Goal: Task Accomplishment & Management: Manage account settings

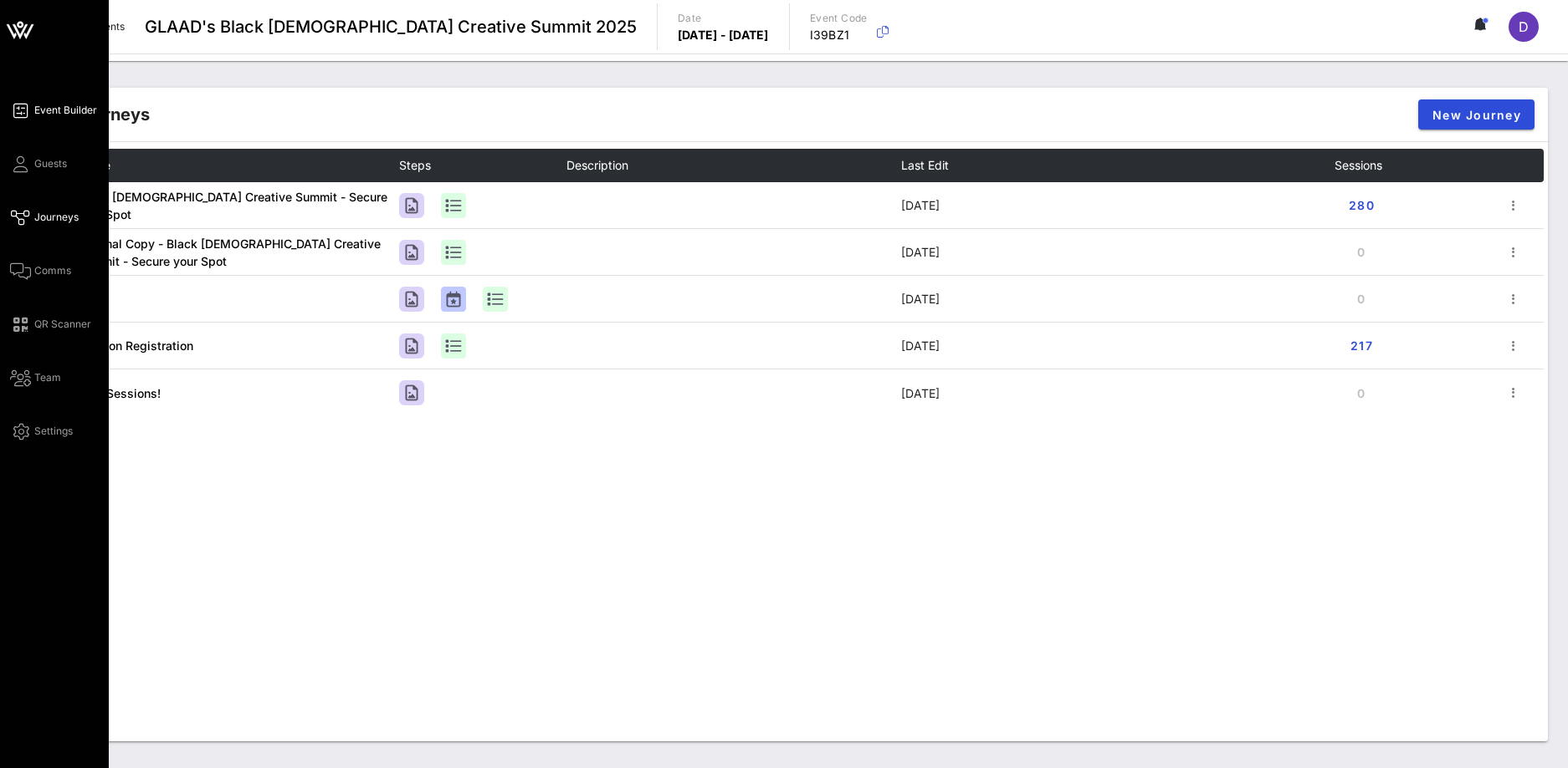
click at [48, 110] on span "Event Builder" at bounding box center [65, 110] width 63 height 15
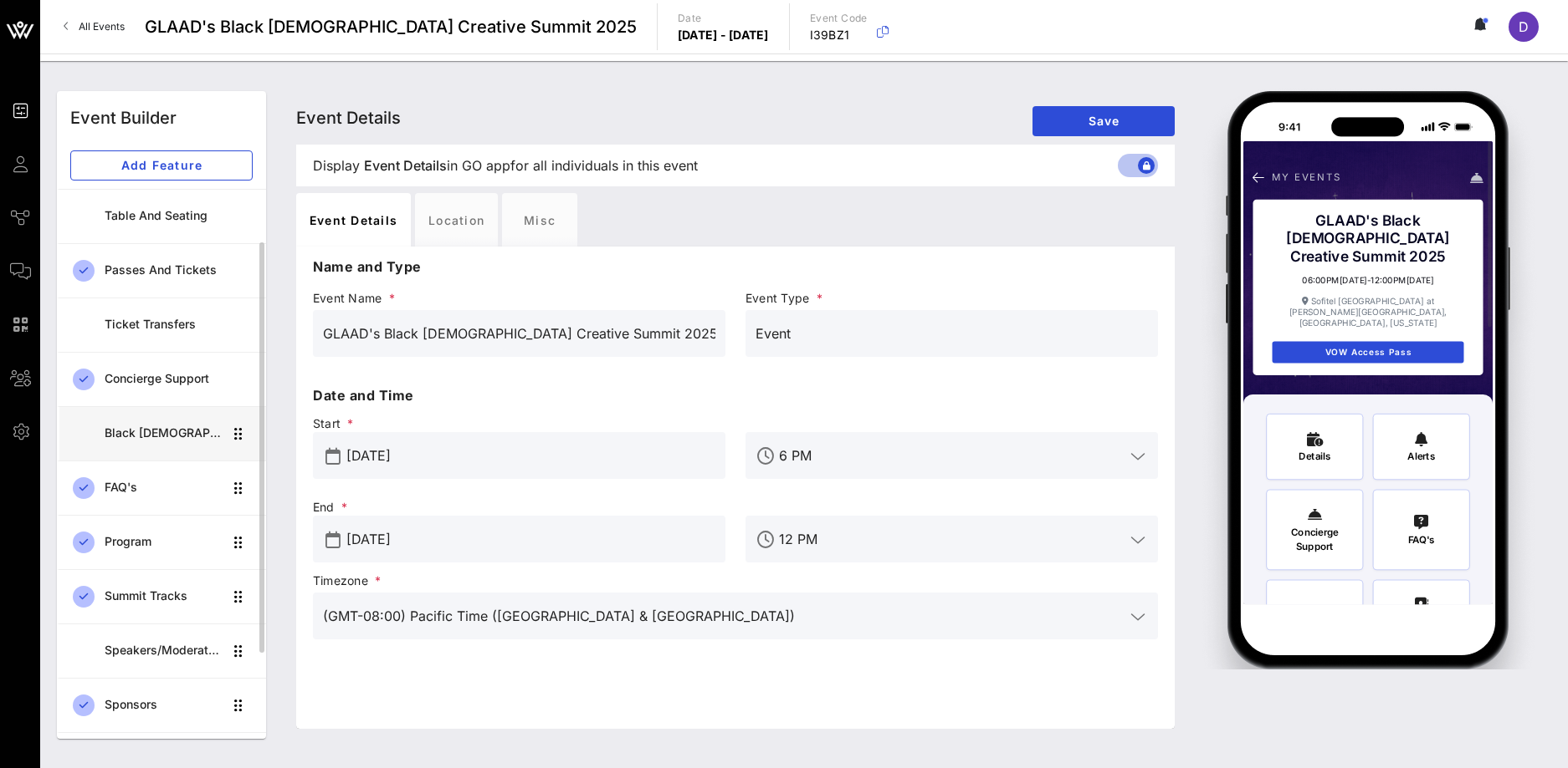
scroll to position [201, 0]
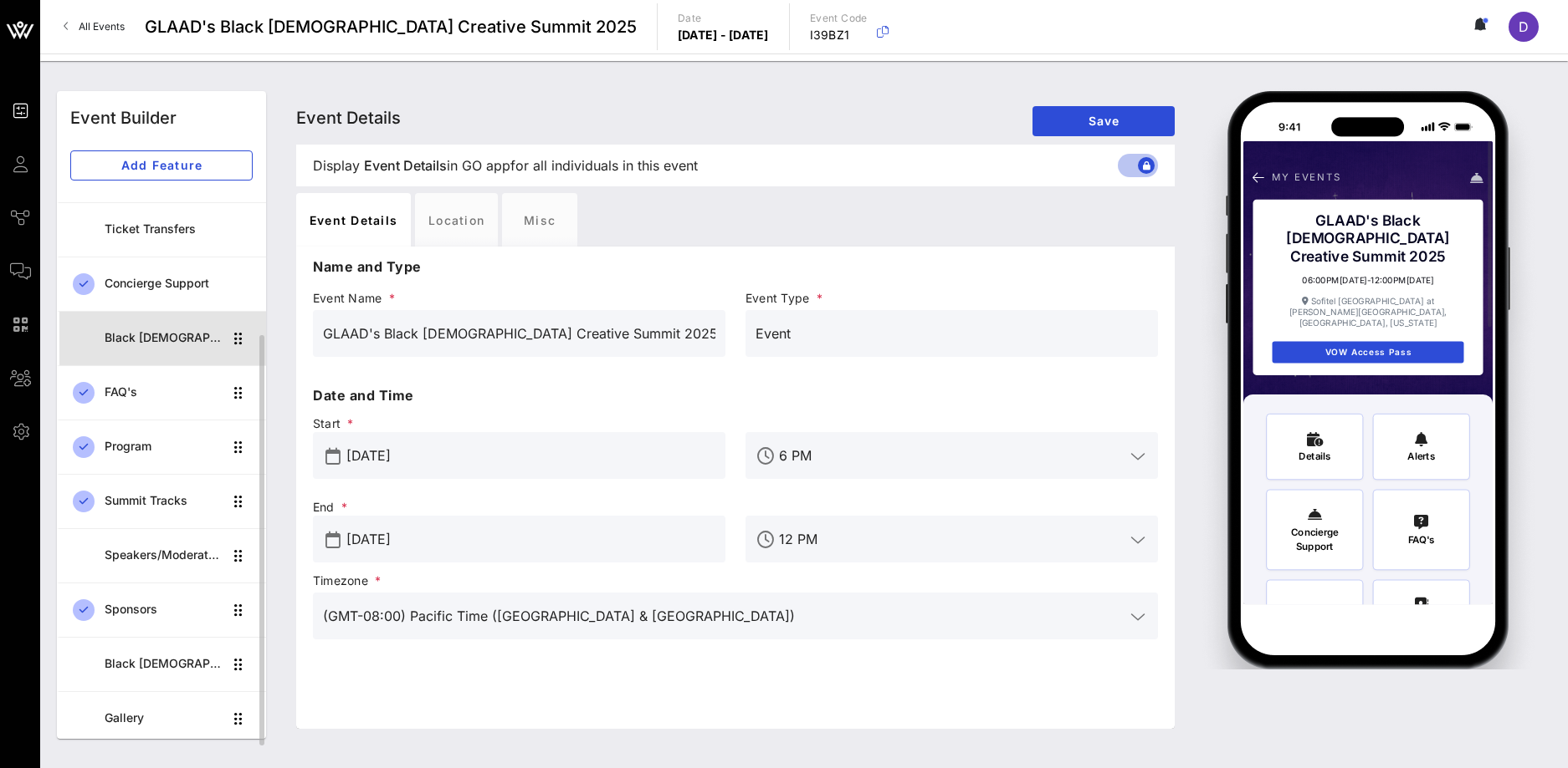
click at [160, 348] on div "Black [DEMOGRAPHIC_DATA] Creative Summit 2025" at bounding box center [164, 338] width 118 height 34
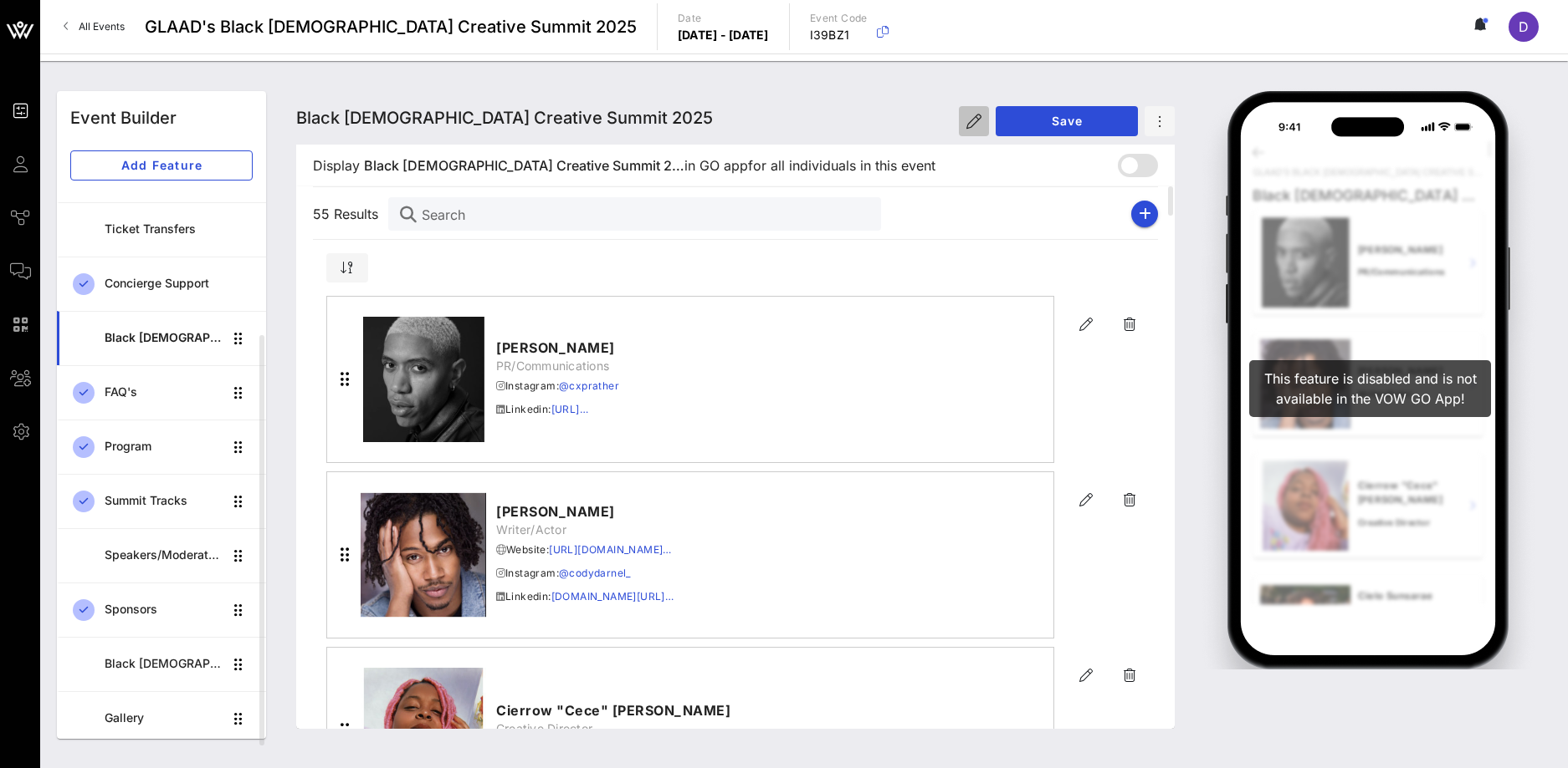
click at [973, 124] on icon "button" at bounding box center [974, 121] width 15 height 15
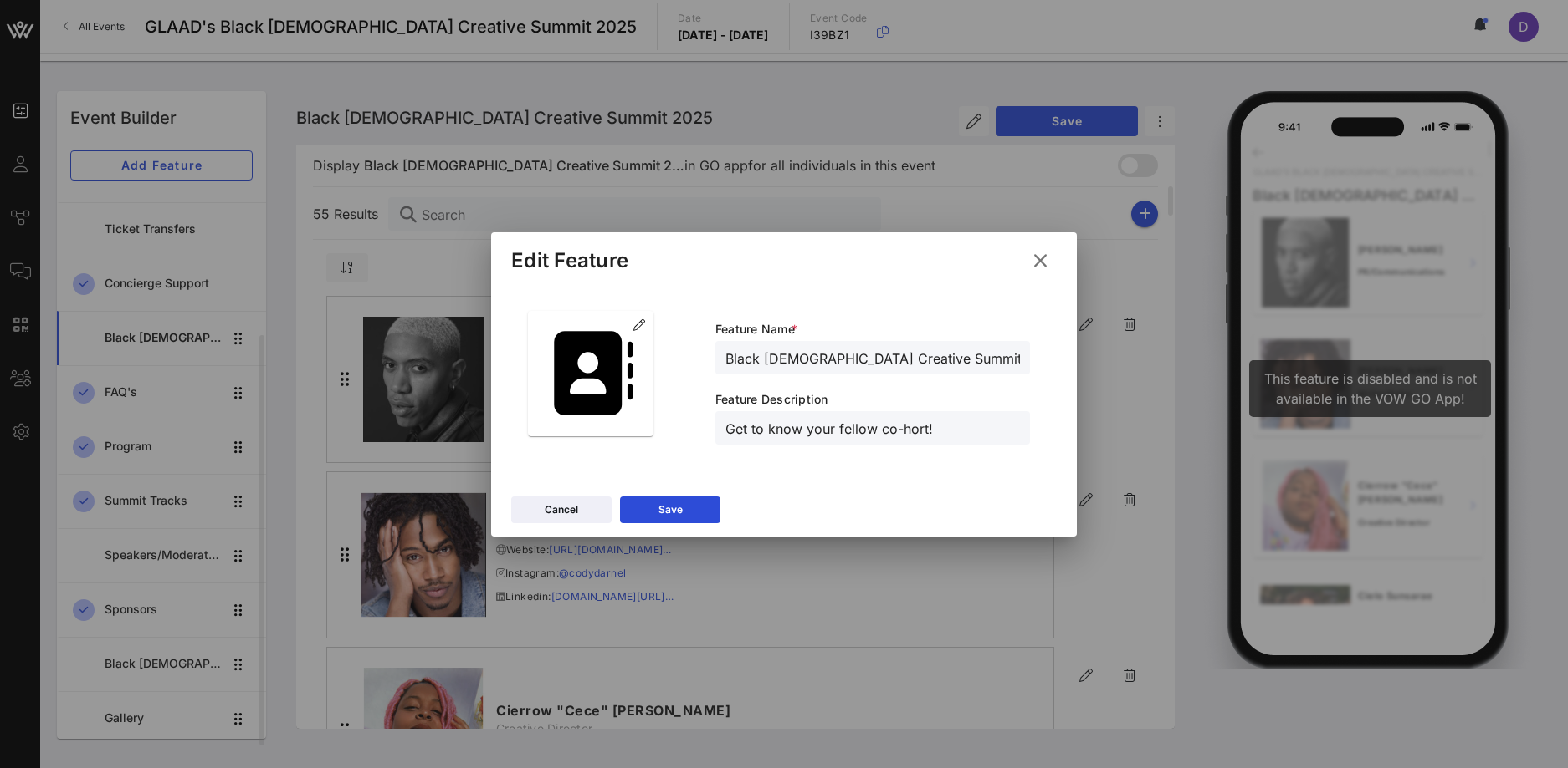
click at [796, 354] on input "Black [DEMOGRAPHIC_DATA] Creative Summit 2025" at bounding box center [872, 358] width 294 height 22
type input "BQCS 2025 CoHort Guestbook"
click at [686, 519] on button "Save" at bounding box center [670, 510] width 100 height 27
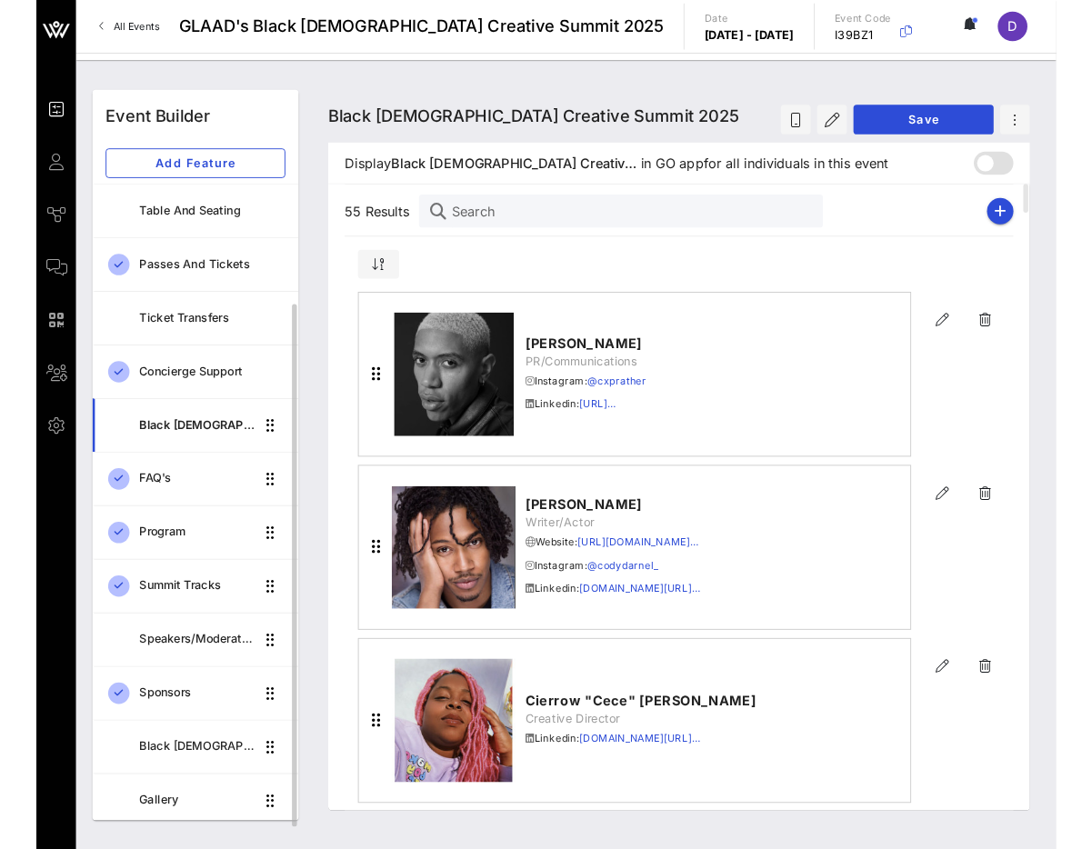
scroll to position [118, 0]
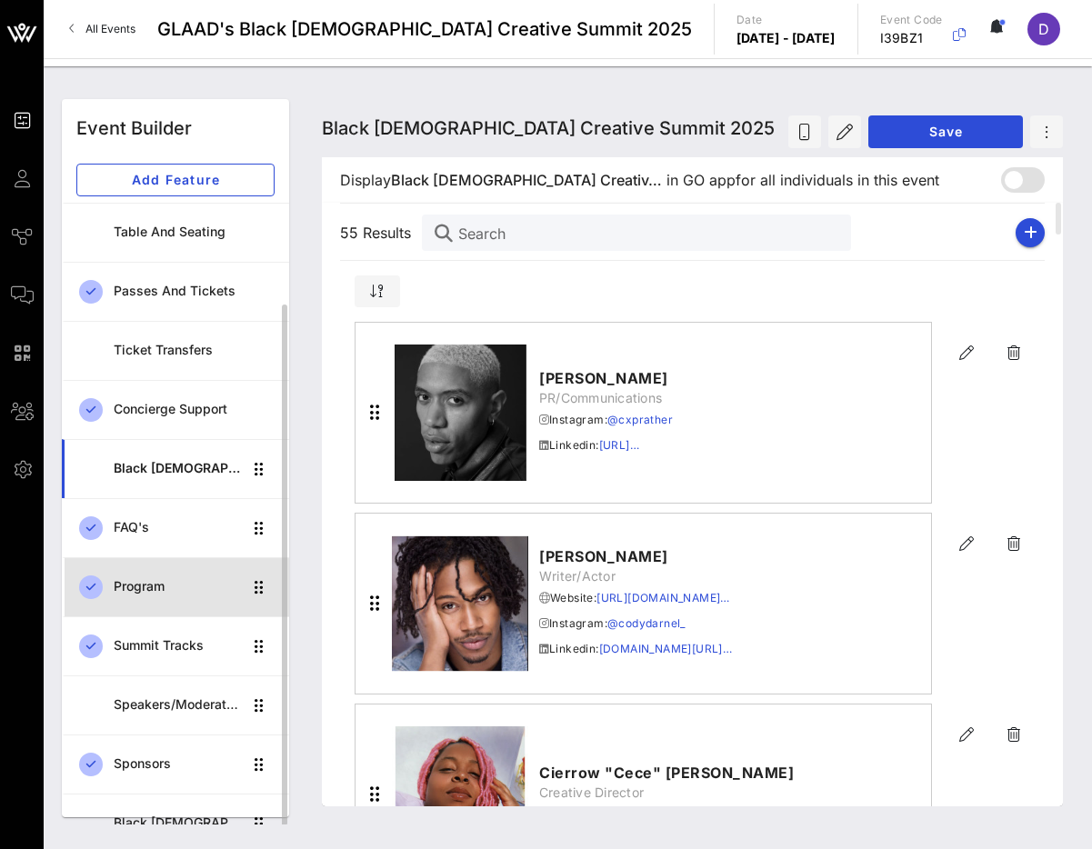
click at [172, 591] on div "Program" at bounding box center [178, 586] width 128 height 15
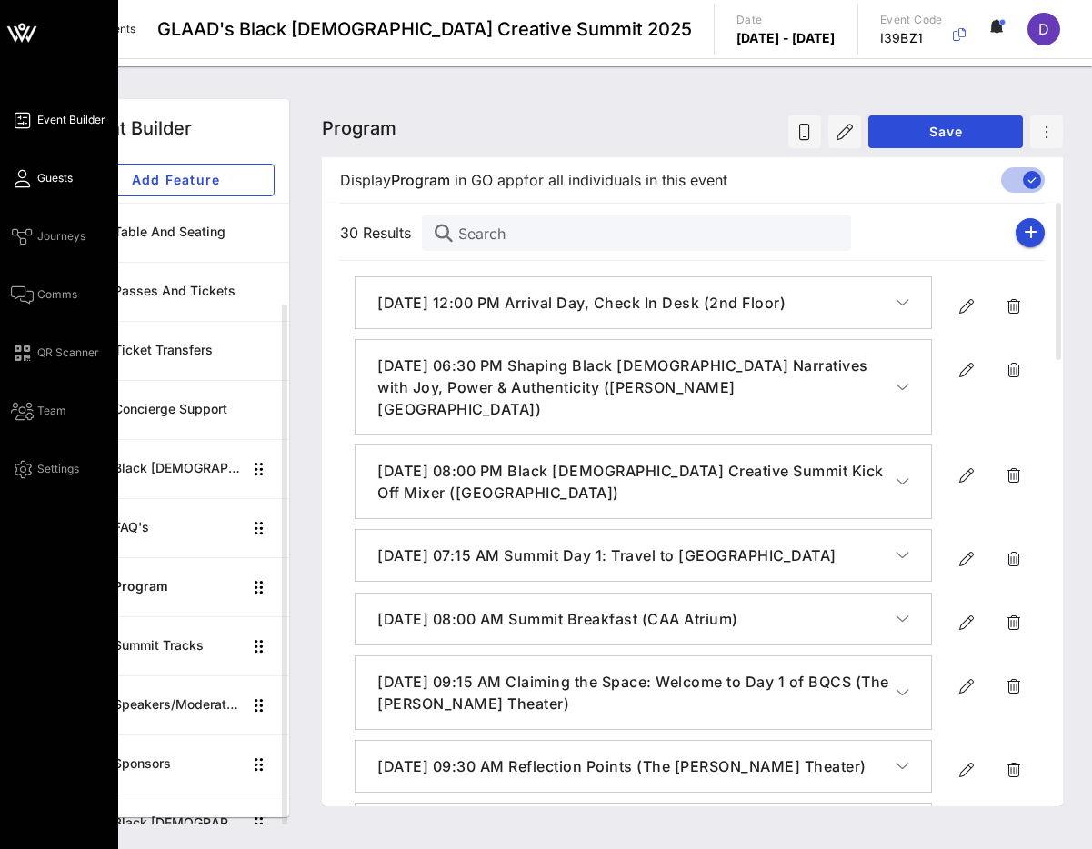
click at [18, 180] on icon at bounding box center [22, 178] width 23 height 3
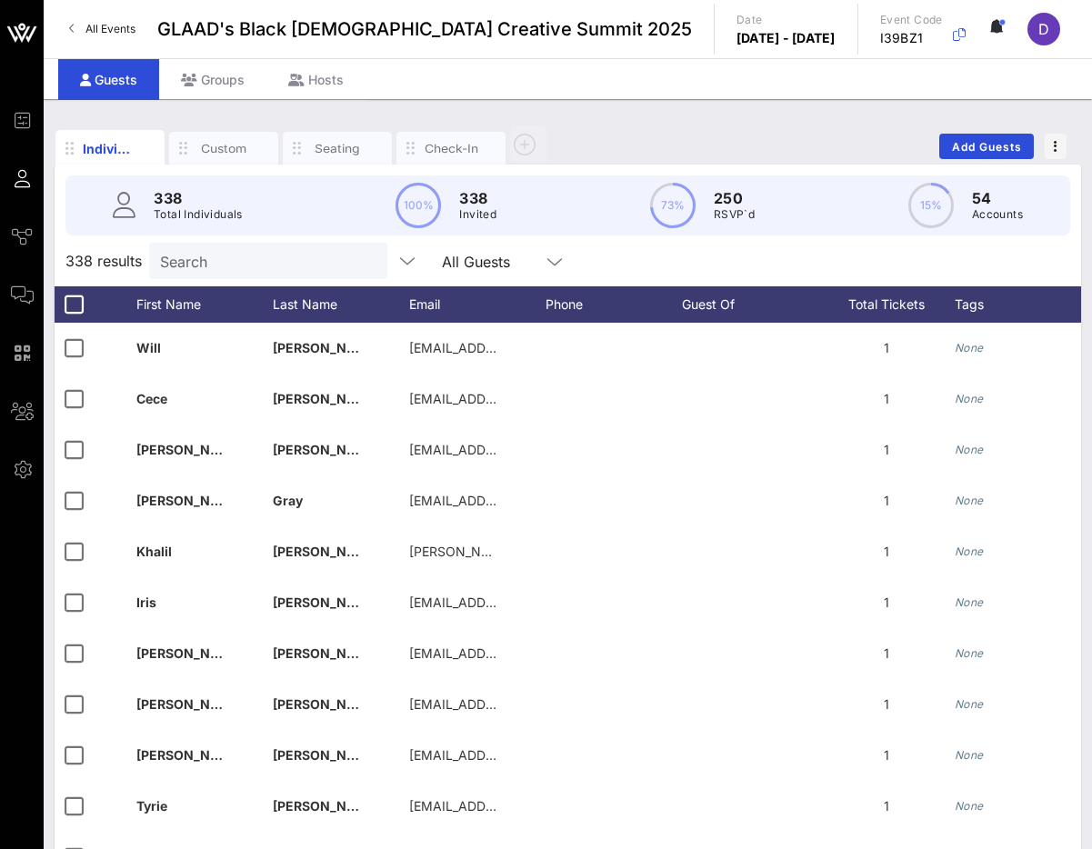
click at [181, 262] on input "Search" at bounding box center [266, 261] width 213 height 24
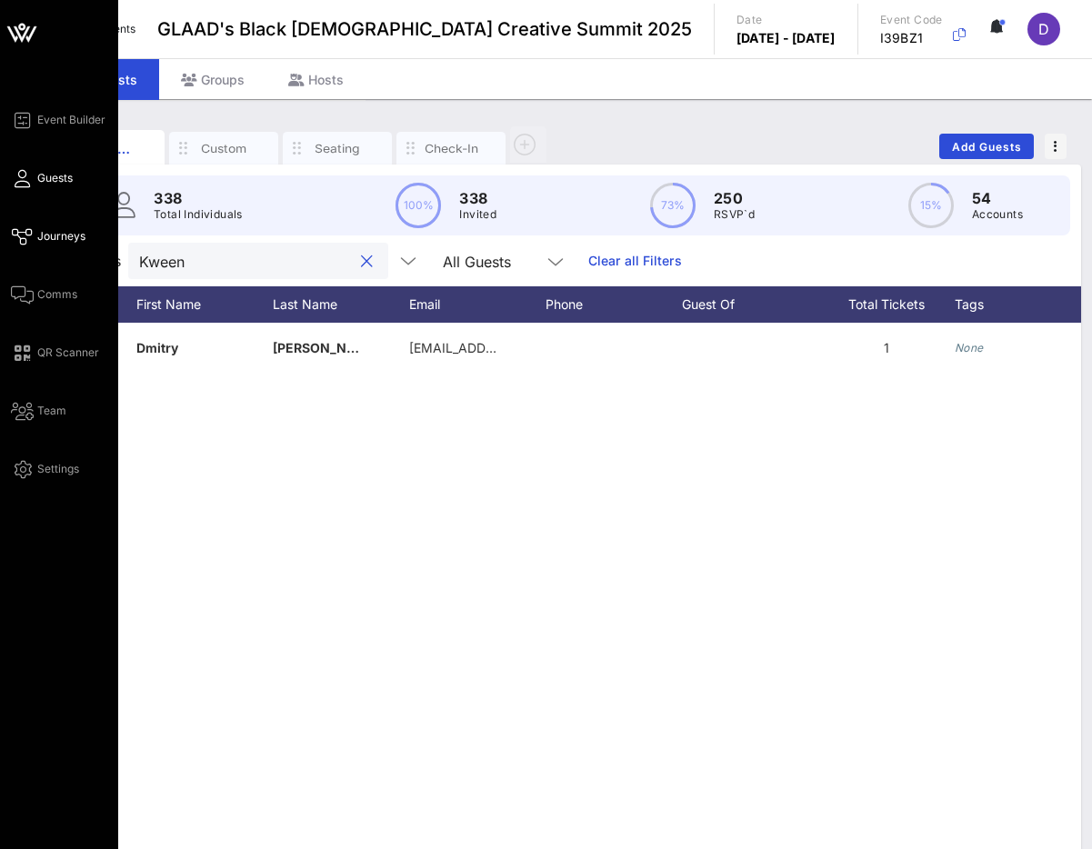
type input "Kween"
click at [53, 230] on span "Journeys" at bounding box center [61, 236] width 48 height 16
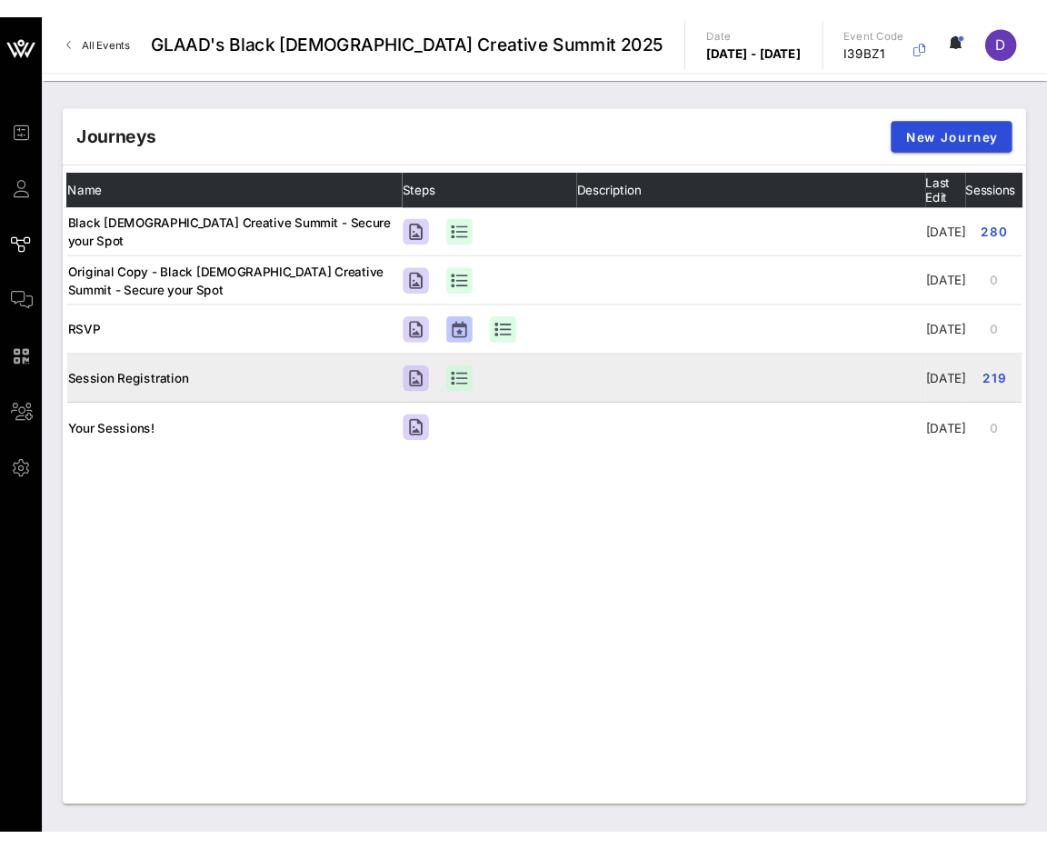
scroll to position [0, 185]
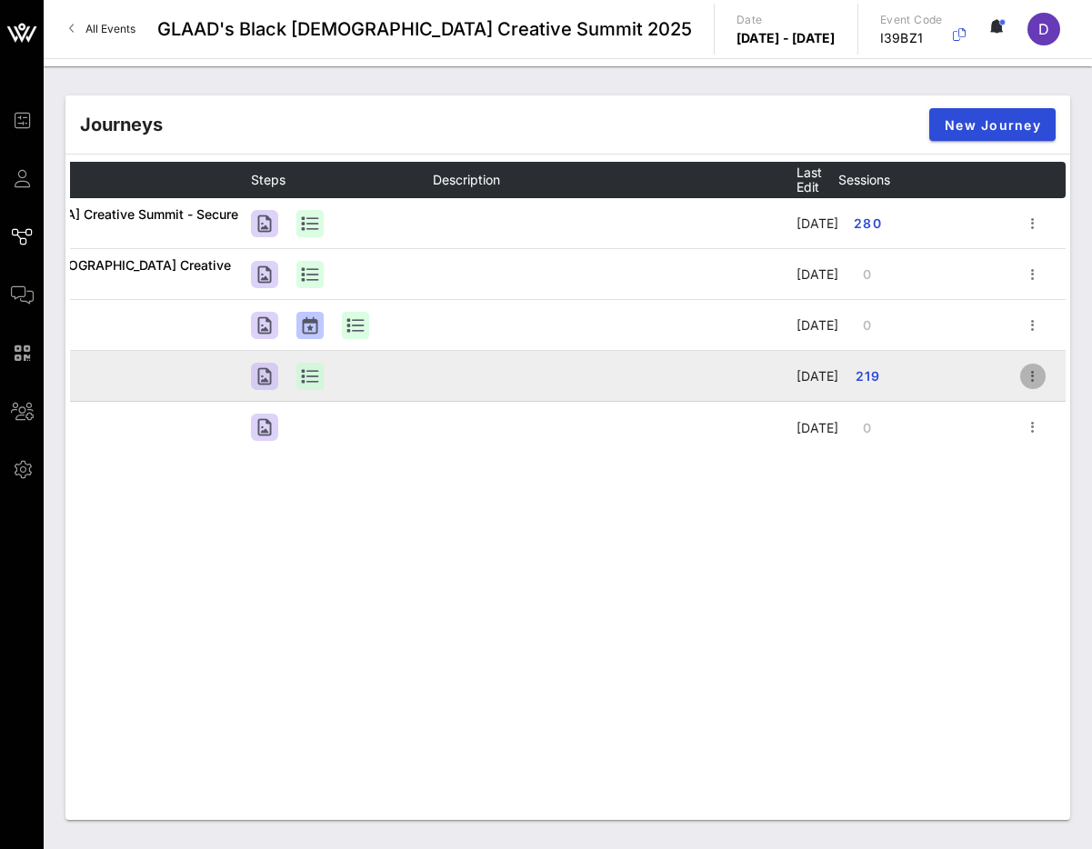
click at [1022, 387] on icon "button" at bounding box center [1033, 376] width 22 height 22
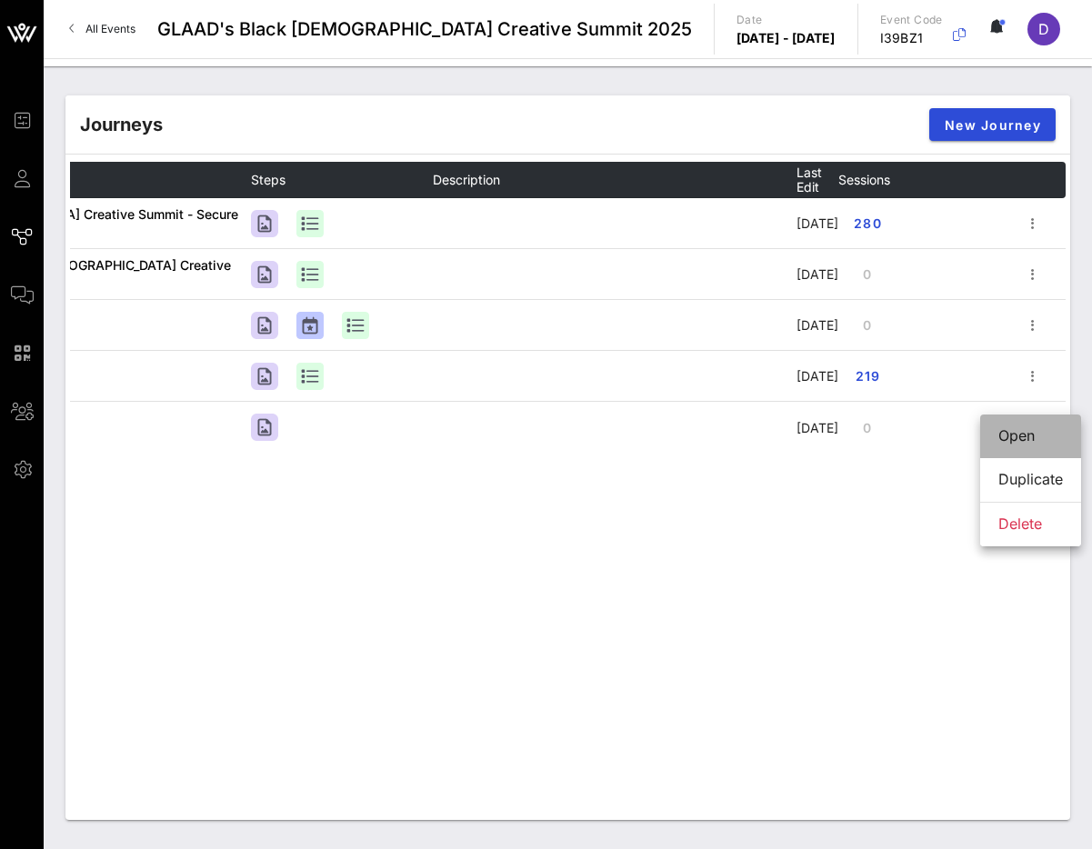
click at [1016, 443] on div "Open" at bounding box center [1030, 435] width 65 height 17
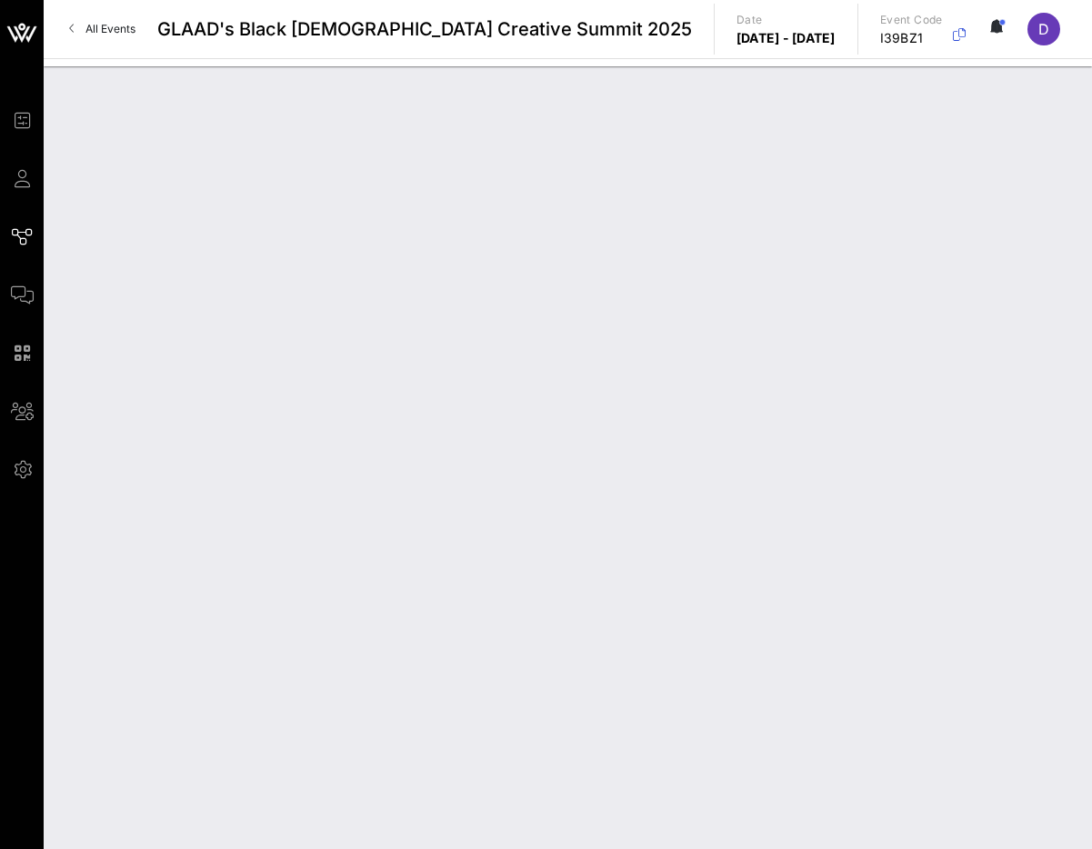
type input "Session Registration"
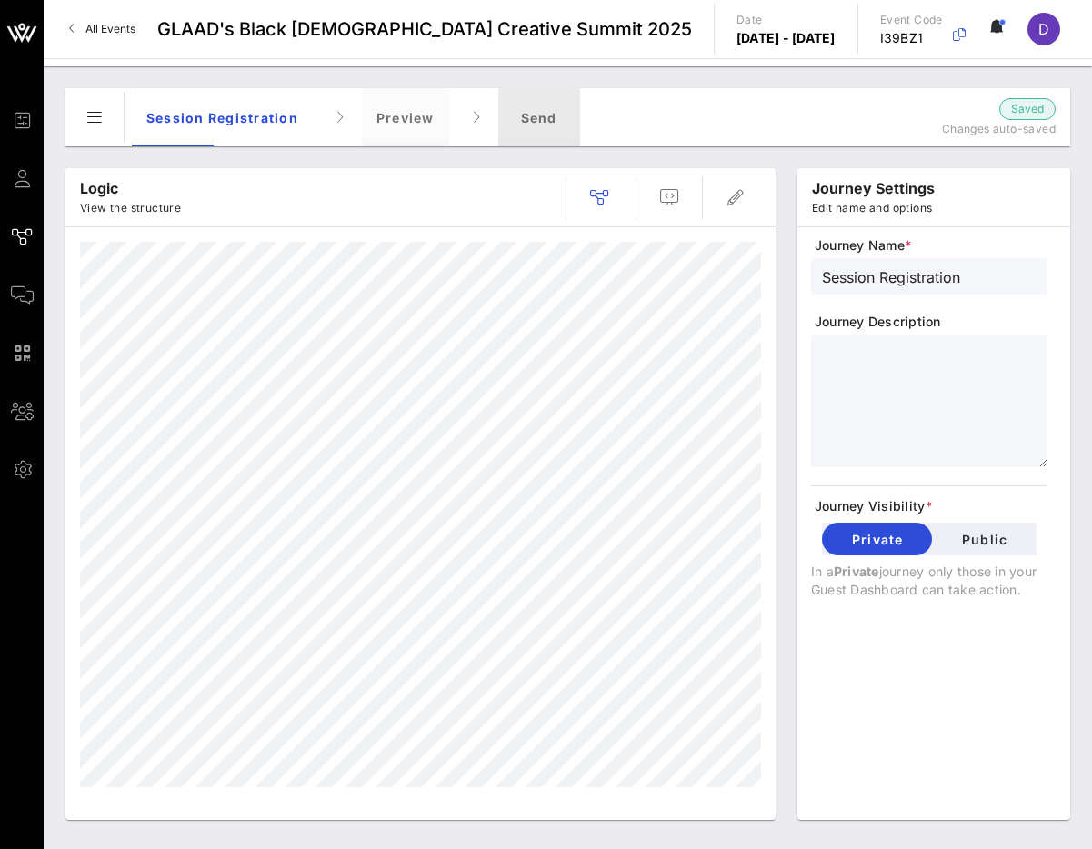
click at [514, 126] on div "Send" at bounding box center [539, 117] width 82 height 58
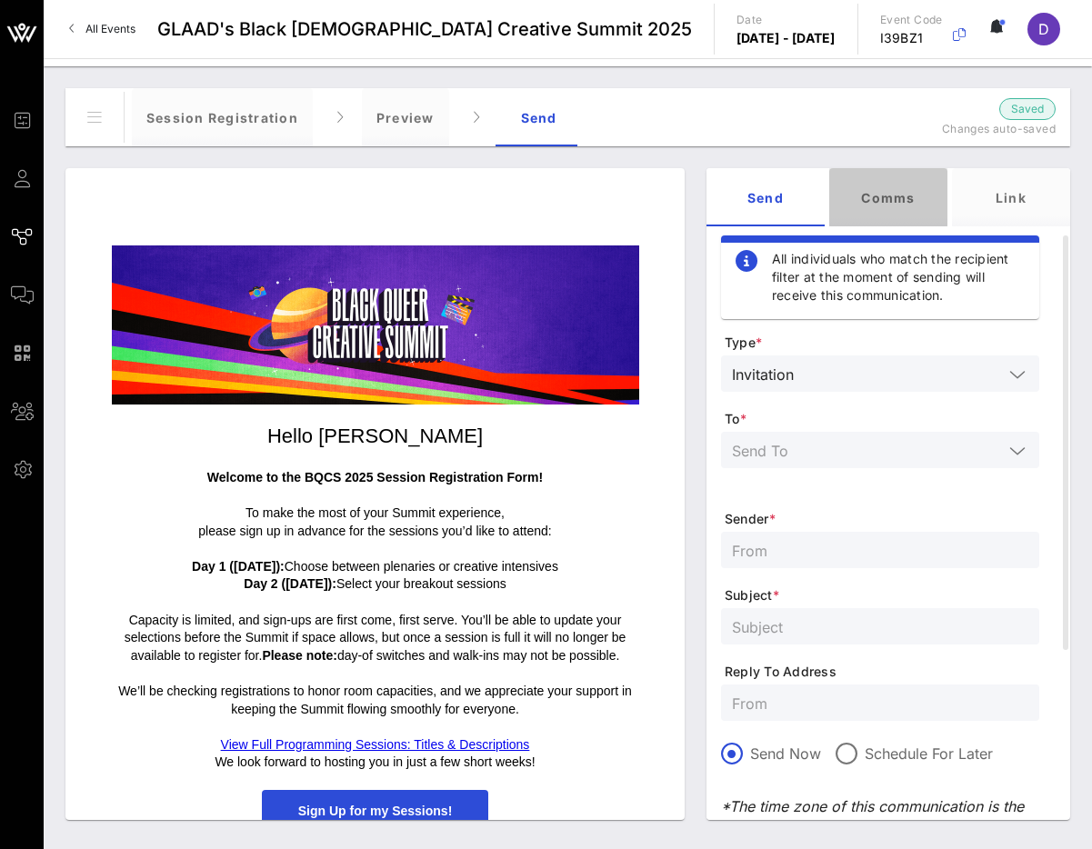
click at [895, 197] on div "Comms" at bounding box center [888, 197] width 118 height 58
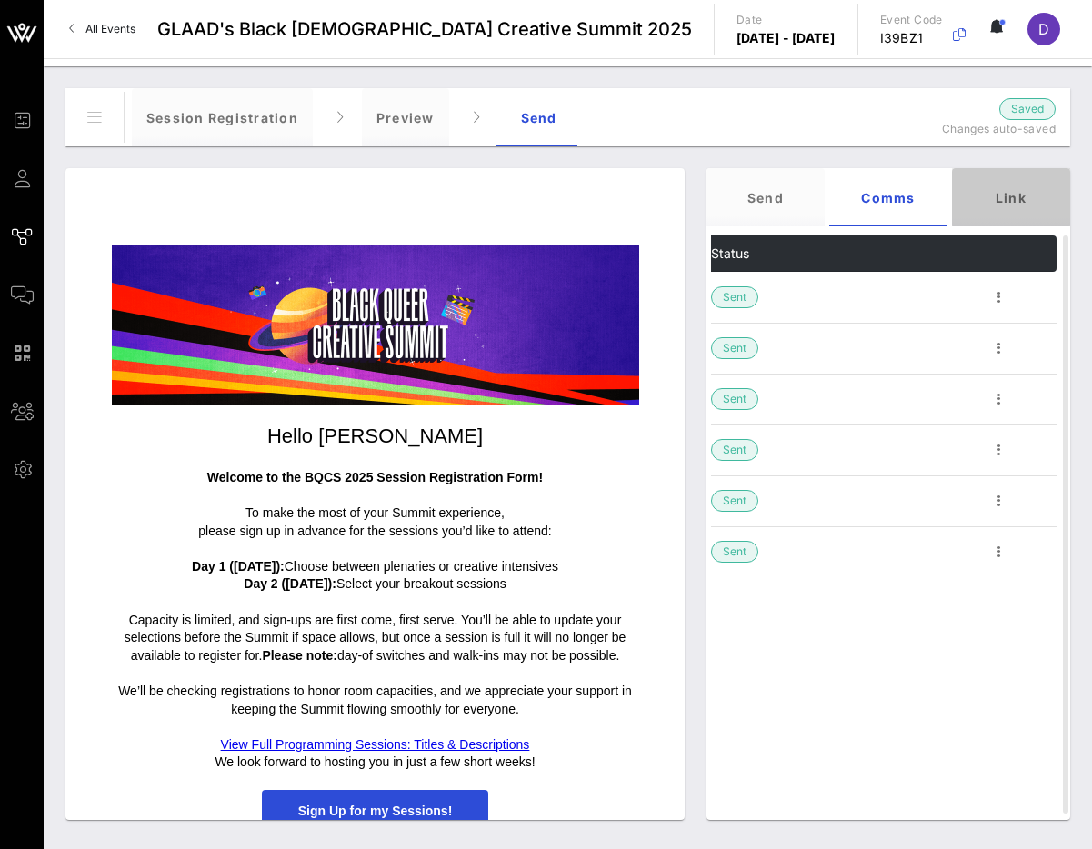
click at [998, 205] on div "Link" at bounding box center [1011, 197] width 118 height 58
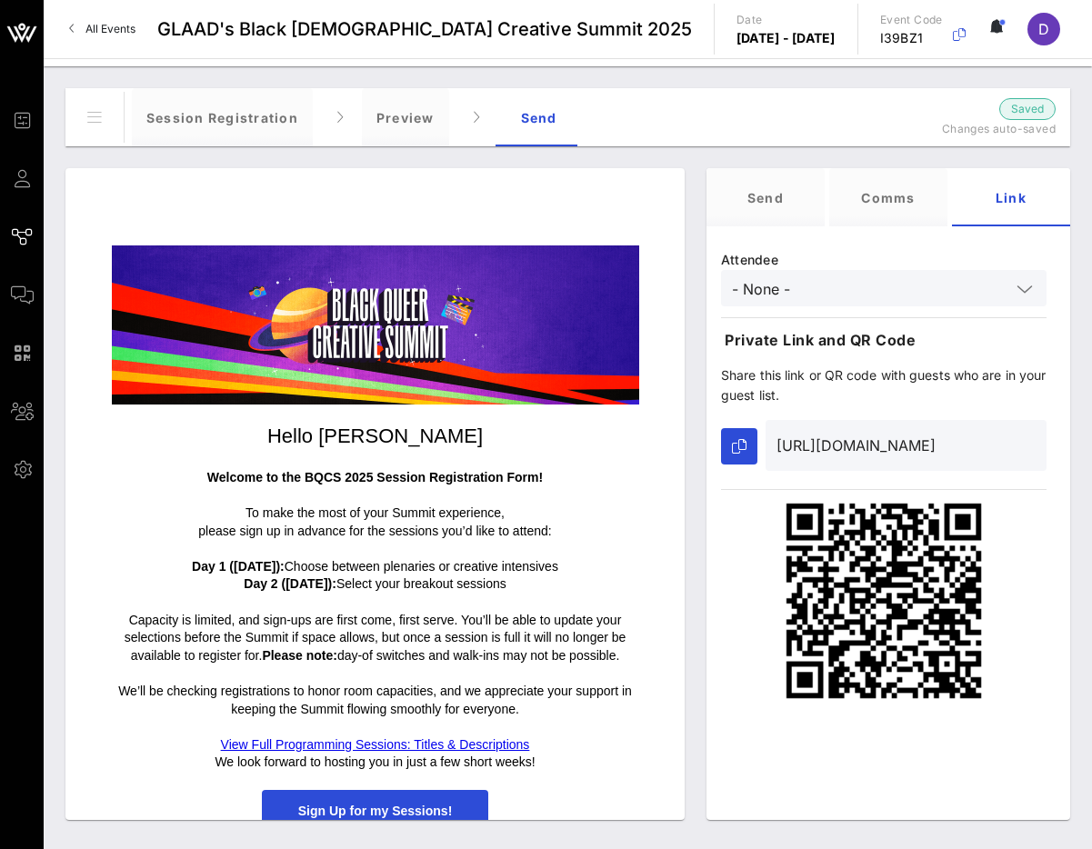
click at [1028, 289] on icon at bounding box center [1024, 289] width 16 height 22
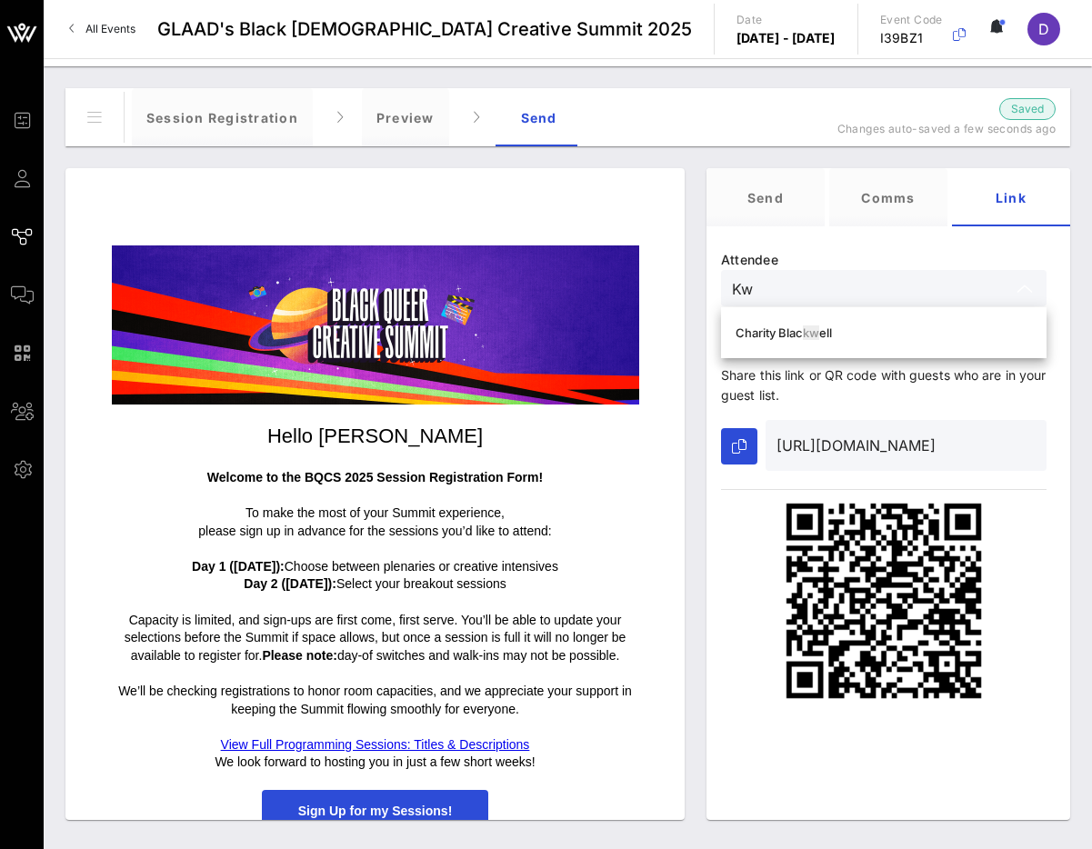
type input "K"
click at [974, 332] on div "Dmi try [PERSON_NAME]" at bounding box center [883, 332] width 296 height 15
type input "[PERSON_NAME]"
type input "[URL][DOMAIN_NAME]"
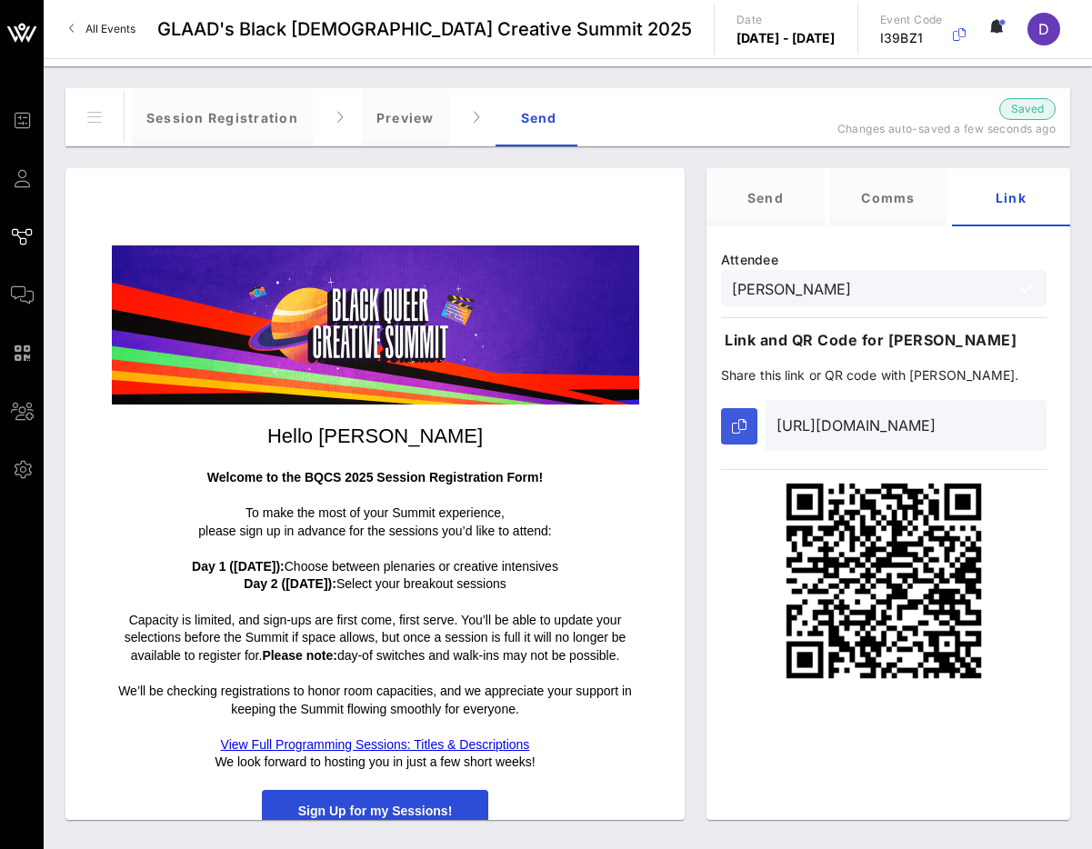
type input "[PERSON_NAME]"
click at [747, 429] on button "button" at bounding box center [739, 426] width 36 height 36
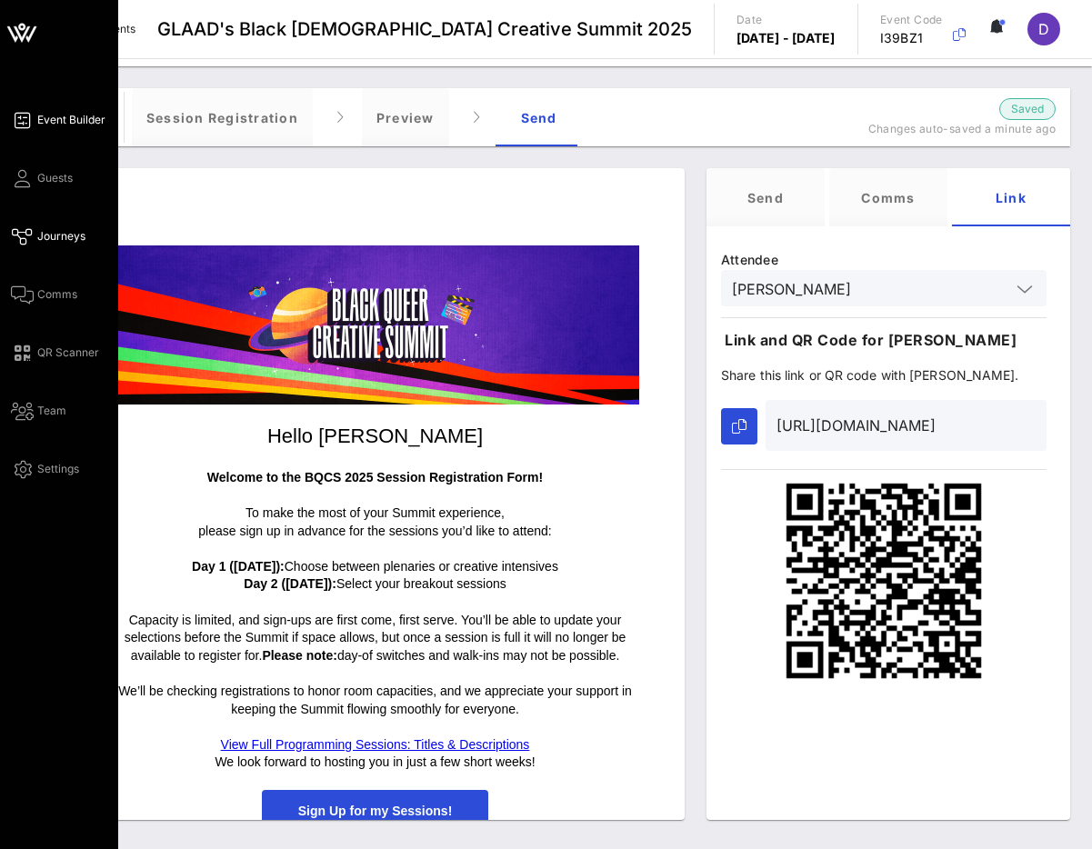
click at [62, 125] on span "Event Builder" at bounding box center [71, 120] width 68 height 16
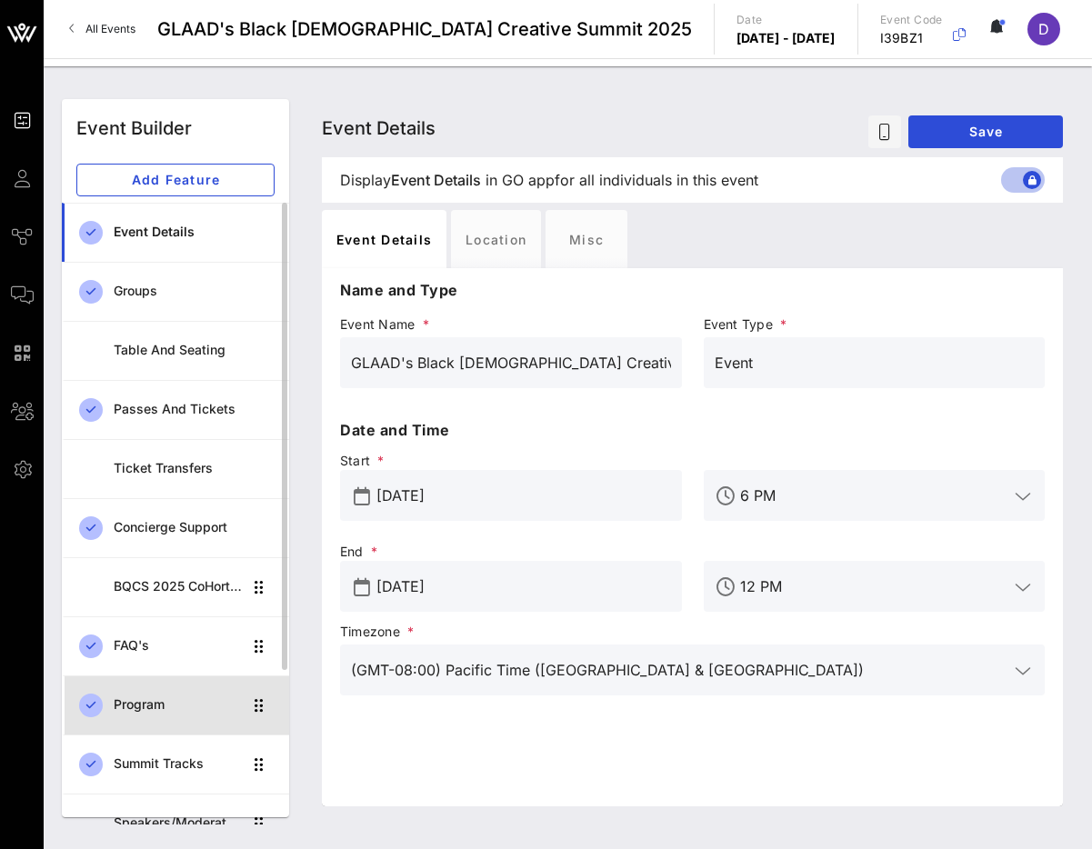
click at [168, 707] on div "Program" at bounding box center [178, 704] width 128 height 15
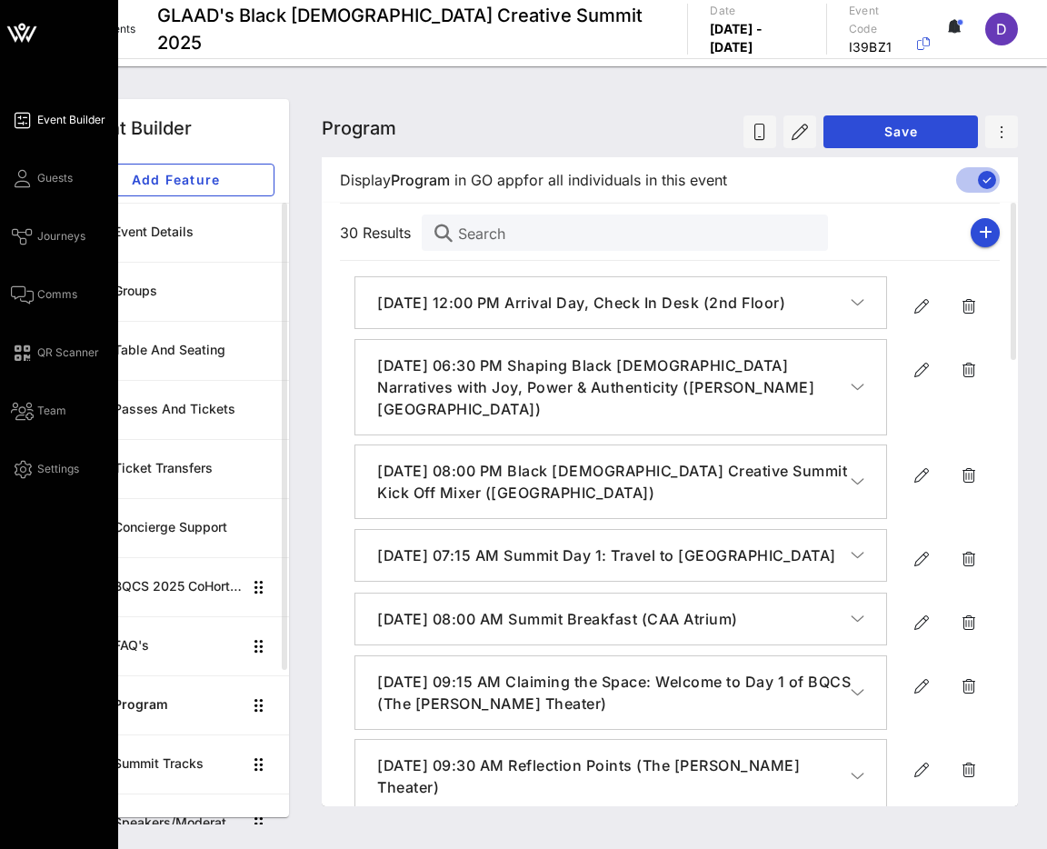
click at [22, 159] on div "Event Builder Guests Journeys Comms QR Scanner Team Settings" at bounding box center [64, 294] width 107 height 371
click at [28, 180] on icon at bounding box center [22, 178] width 23 height 3
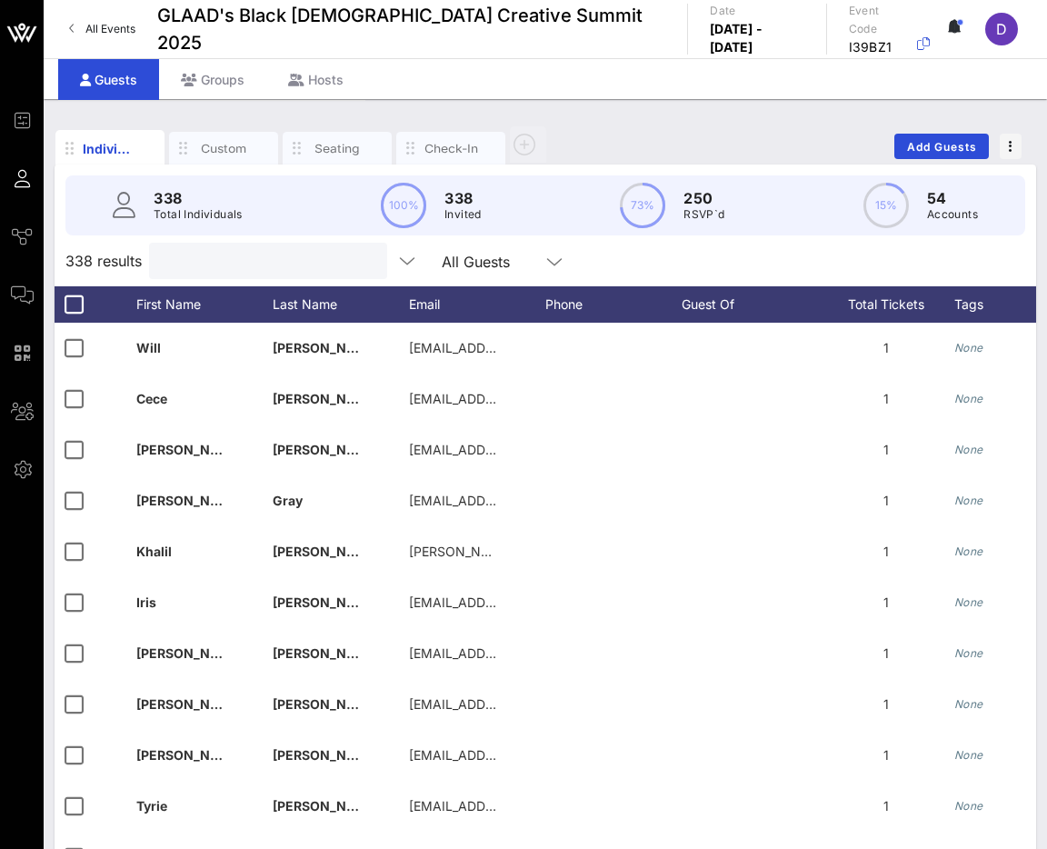
click at [251, 266] on input "text" at bounding box center [266, 261] width 213 height 24
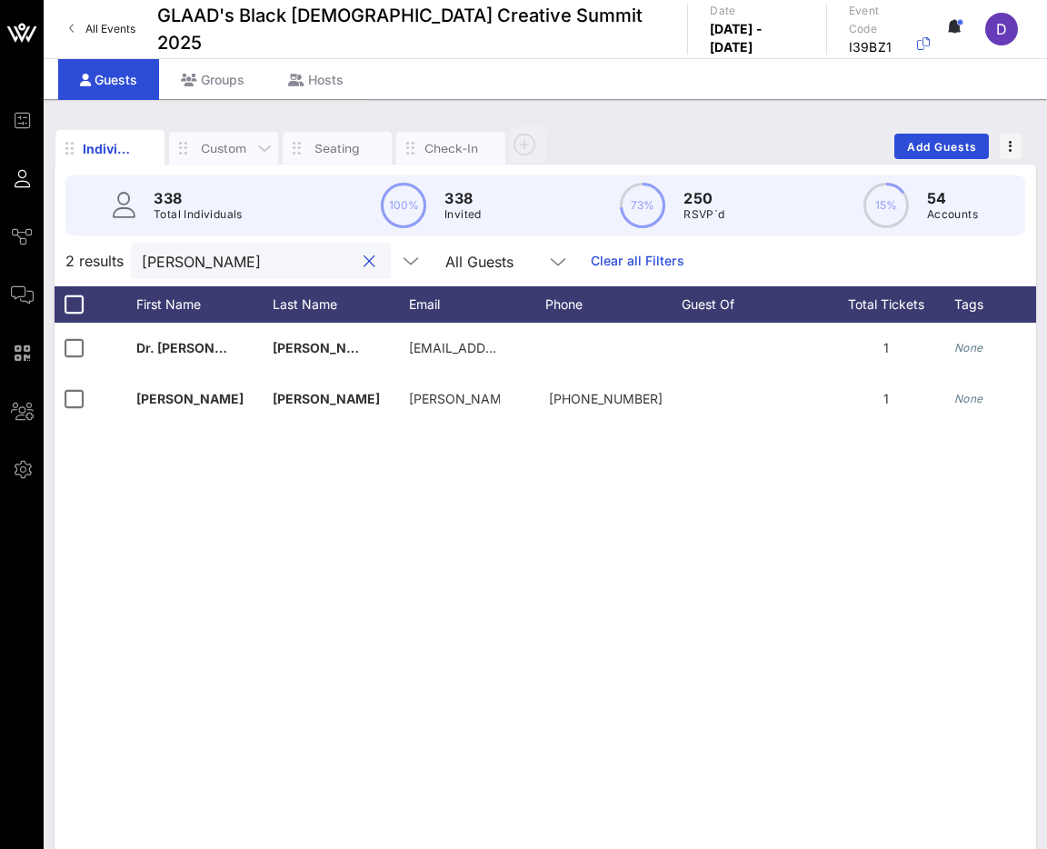
type input "[PERSON_NAME]"
click at [238, 140] on div "Custom" at bounding box center [223, 148] width 55 height 17
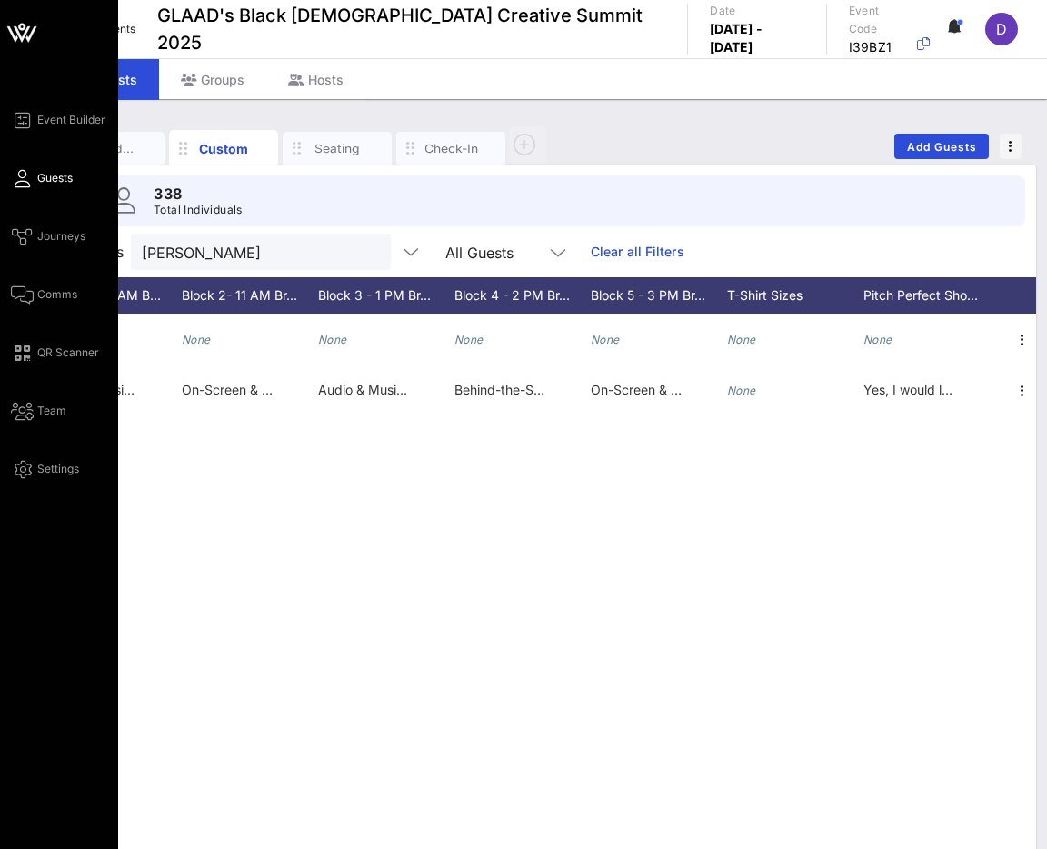
click at [44, 176] on span "Guests" at bounding box center [54, 178] width 35 height 16
click at [51, 135] on div "Event Builder Guests Journeys Comms QR Scanner Team Settings" at bounding box center [64, 294] width 107 height 371
click at [46, 123] on span "Event Builder" at bounding box center [71, 120] width 68 height 16
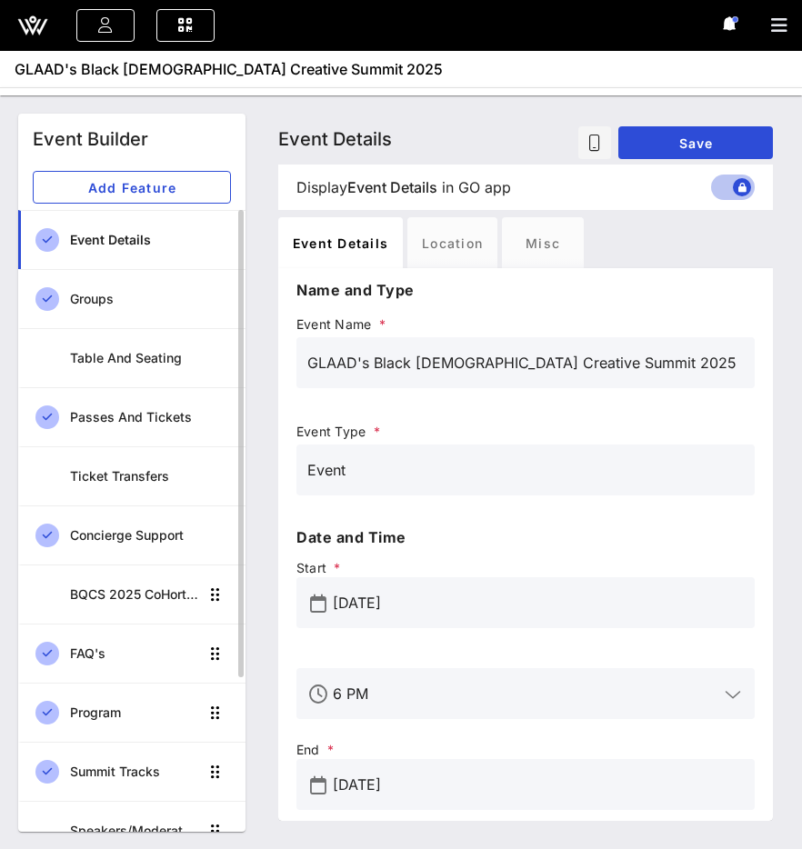
click at [105, 246] on div "Event Details" at bounding box center [150, 240] width 161 height 15
click at [95, 254] on div "Event Details" at bounding box center [150, 240] width 161 height 37
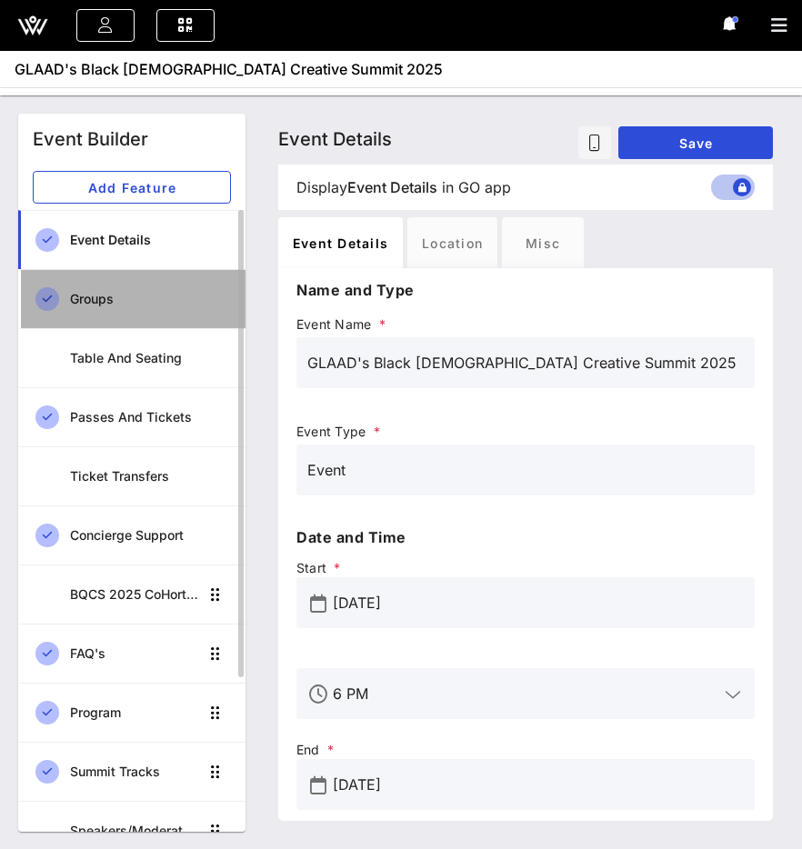
click at [95, 308] on div "Groups" at bounding box center [150, 299] width 161 height 37
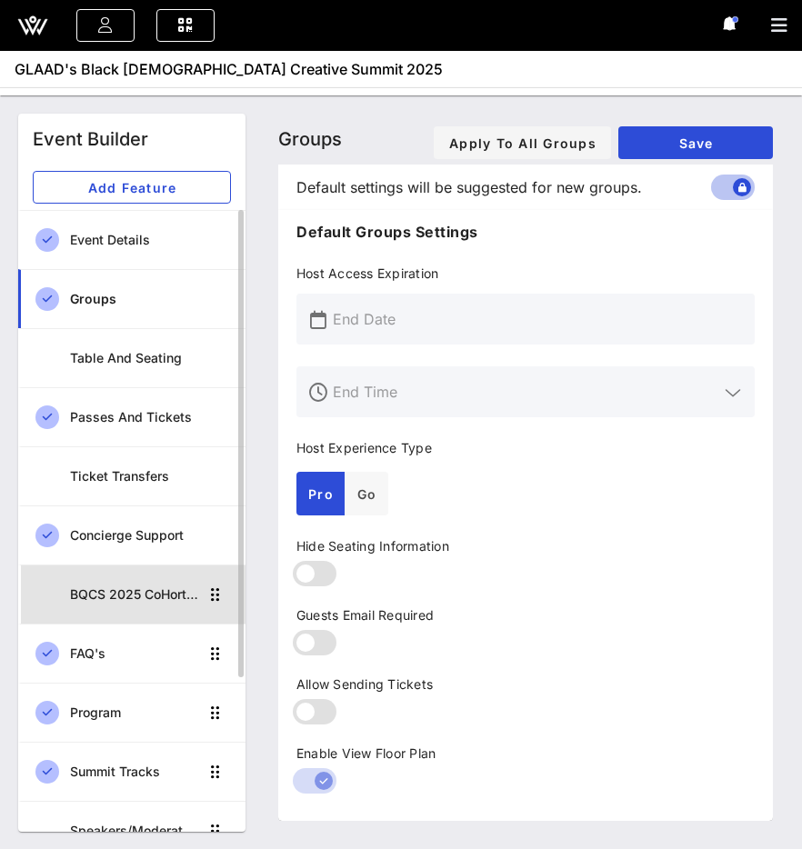
click at [119, 597] on div "BQCS 2025 CoHort Guestbook" at bounding box center [134, 594] width 128 height 15
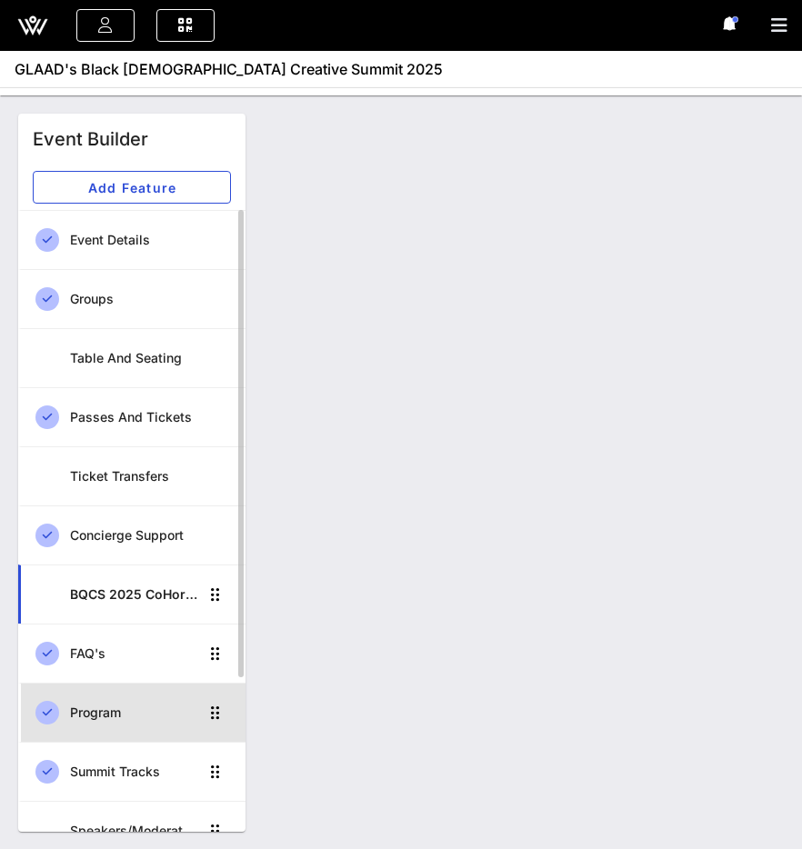
click at [123, 706] on div "Program" at bounding box center [134, 712] width 128 height 15
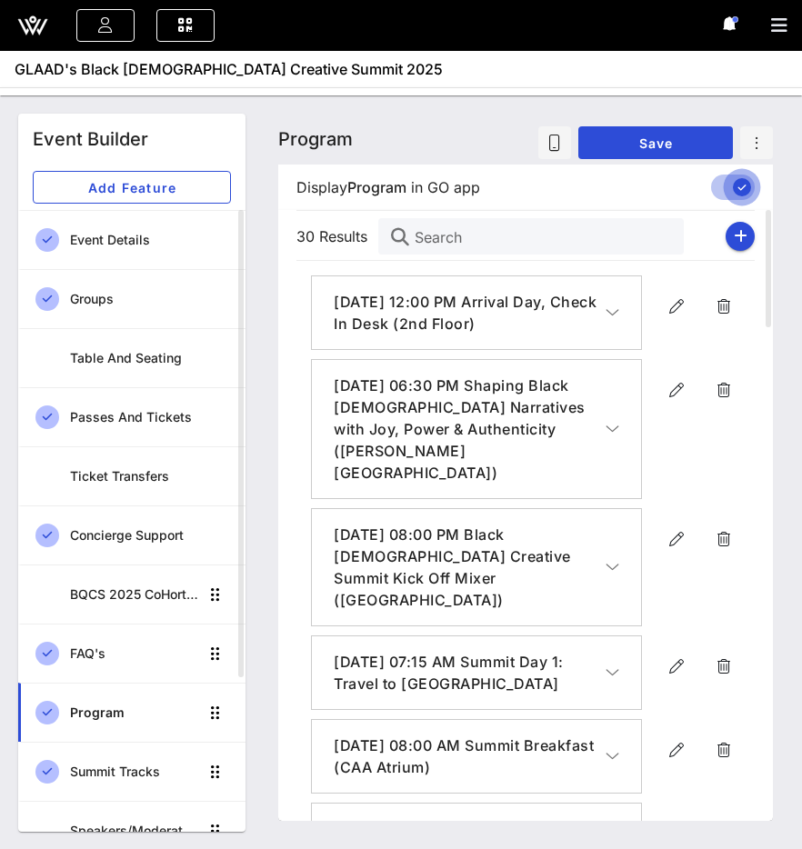
click at [733, 197] on div at bounding box center [741, 187] width 31 height 31
click at [685, 147] on span "Save" at bounding box center [655, 142] width 125 height 15
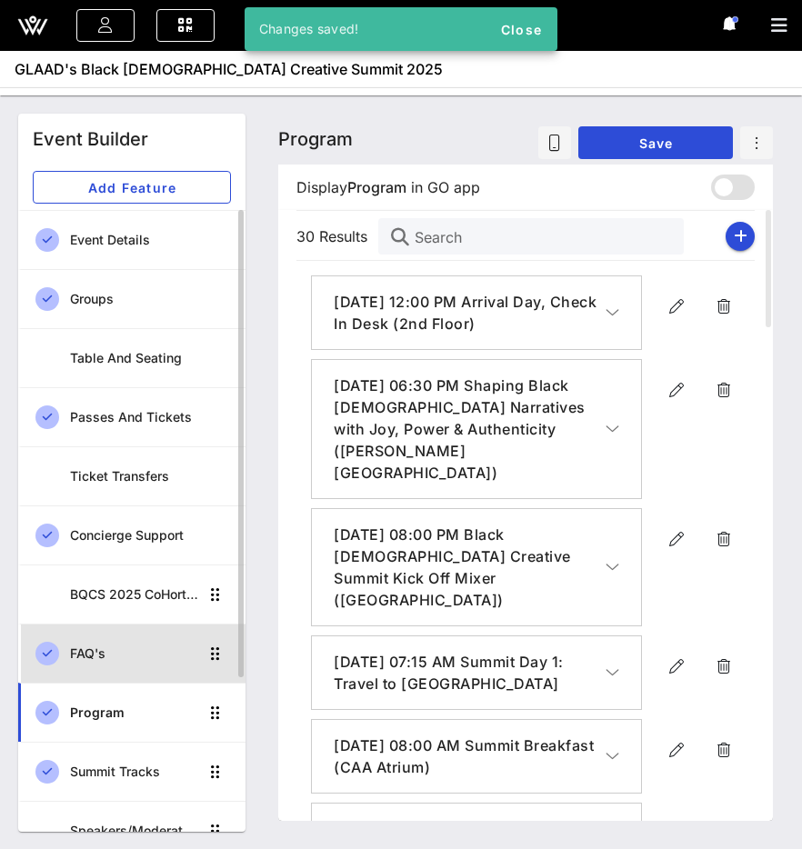
click at [132, 653] on div "FAQ's" at bounding box center [134, 653] width 128 height 15
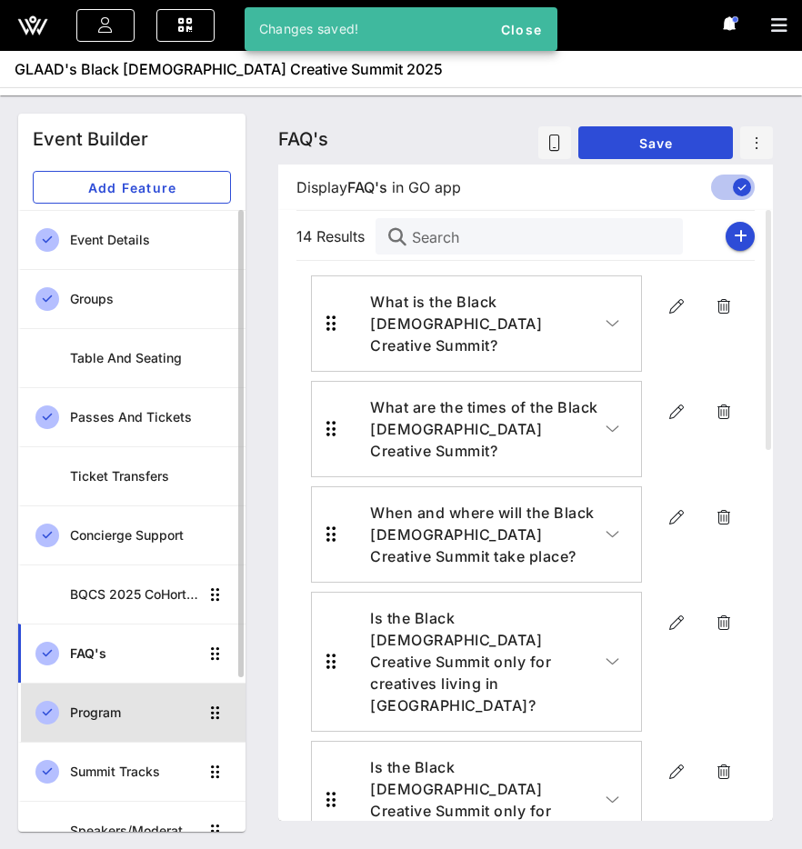
click at [132, 719] on div "Program" at bounding box center [134, 712] width 128 height 15
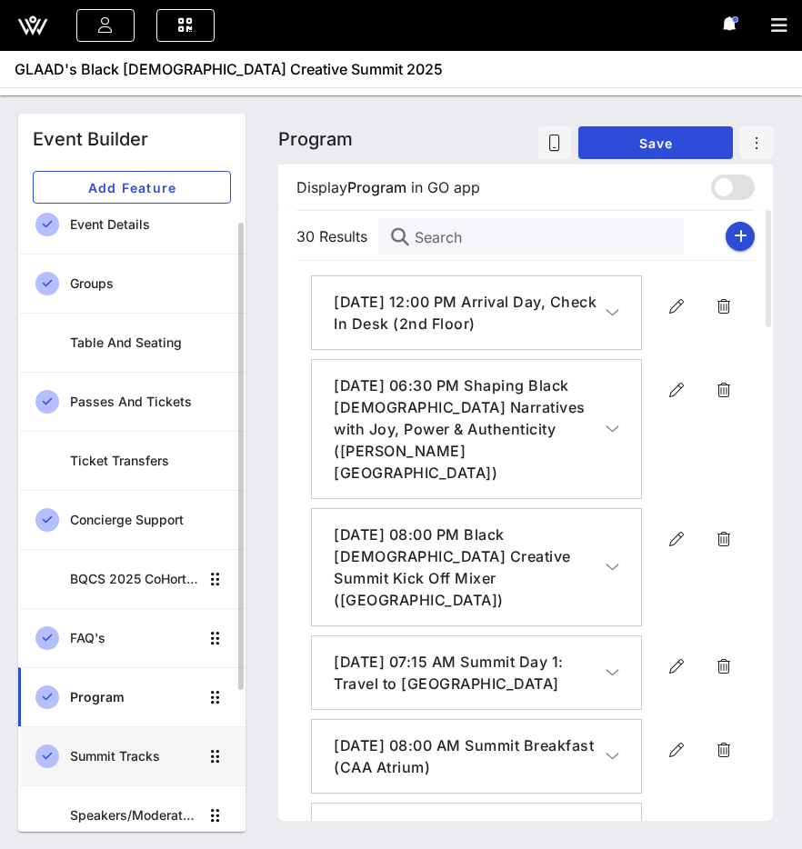
scroll to position [33, 0]
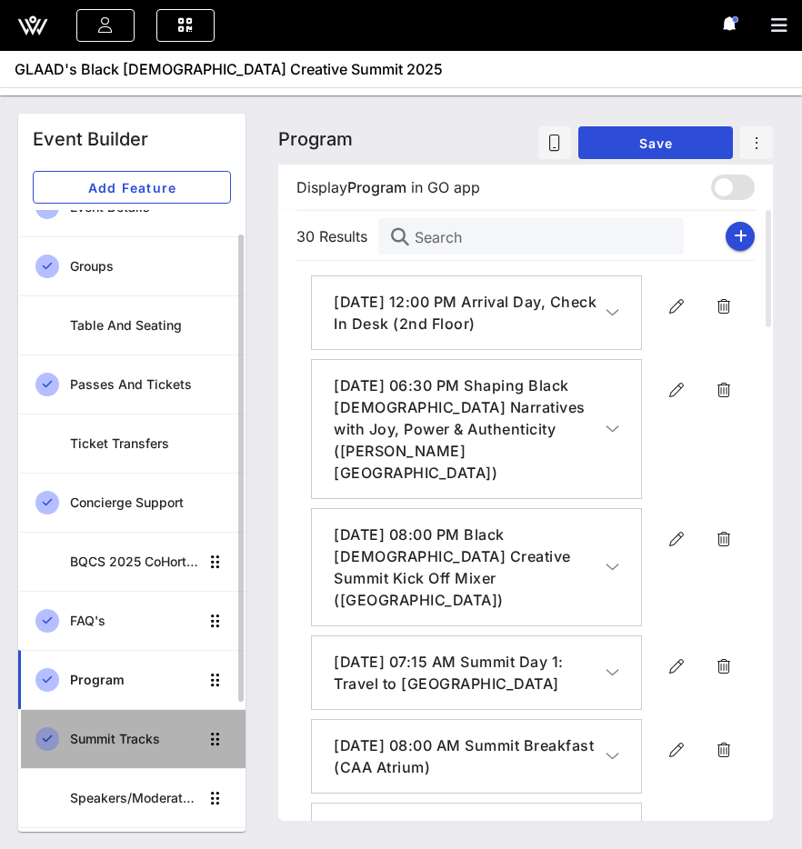
click at [133, 738] on div "Summit Tracks" at bounding box center [134, 739] width 128 height 15
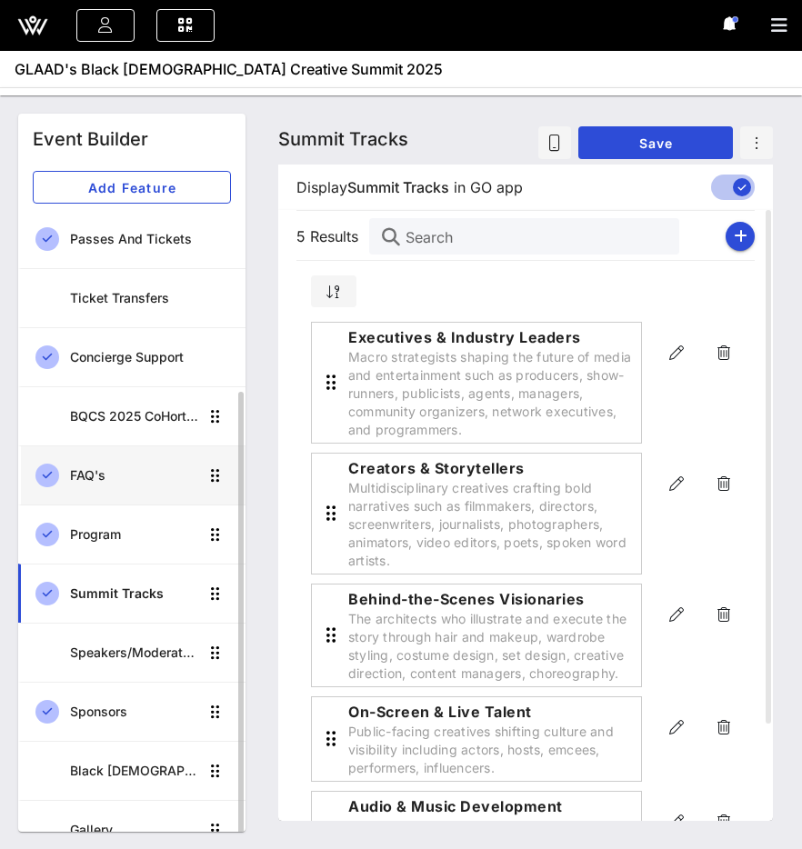
scroll to position [205, 0]
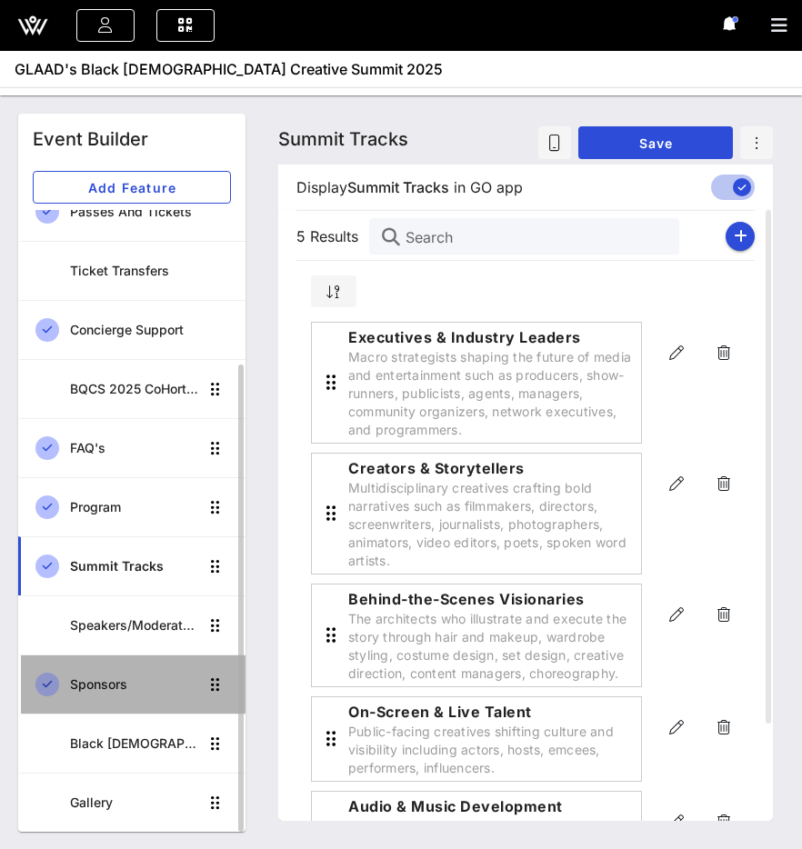
click at [135, 685] on div "Sponsors" at bounding box center [134, 684] width 128 height 15
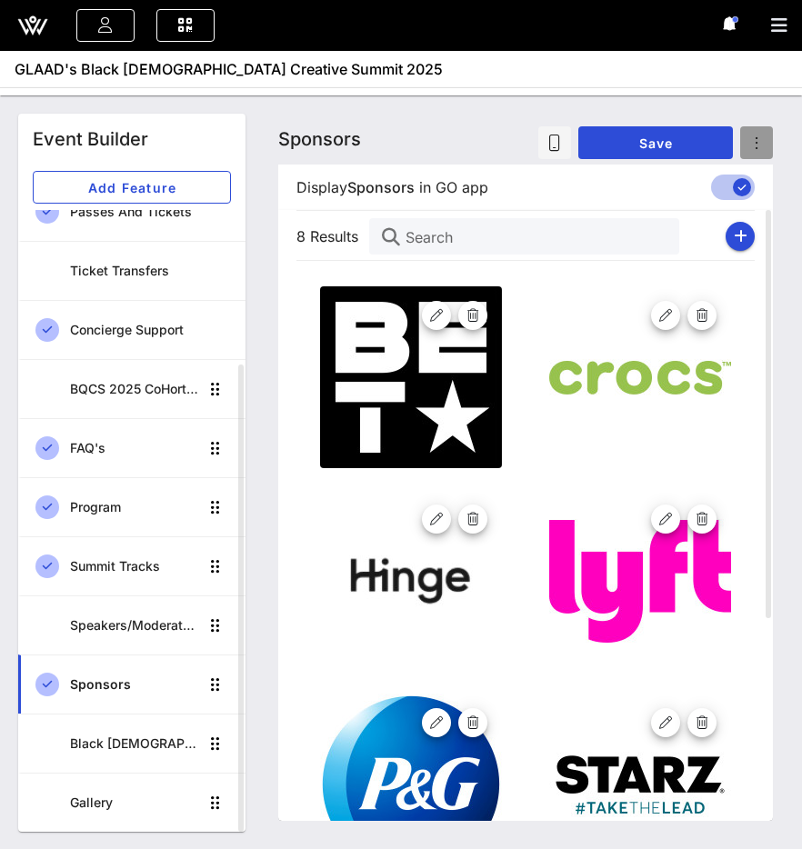
click at [766, 128] on button "button" at bounding box center [756, 142] width 33 height 33
click at [552, 208] on div "Display Sponsors Sponsors in GO app for all individuals in this event" at bounding box center [525, 187] width 487 height 45
click at [745, 229] on icon "button" at bounding box center [741, 236] width 14 height 15
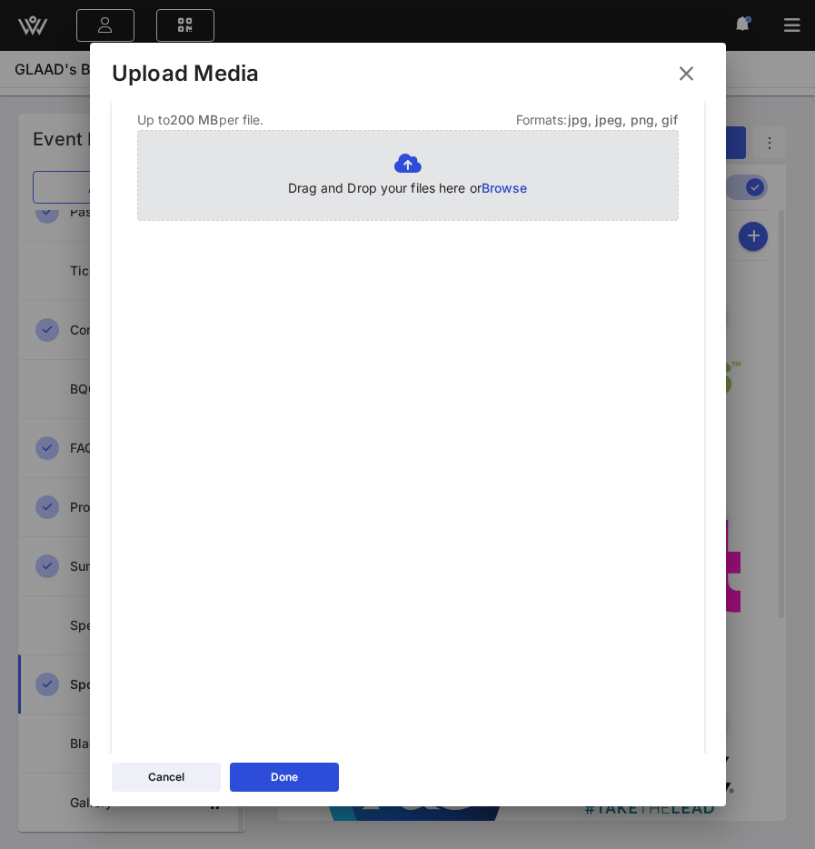
click at [500, 186] on span "Browse" at bounding box center [505, 187] width 46 height 15
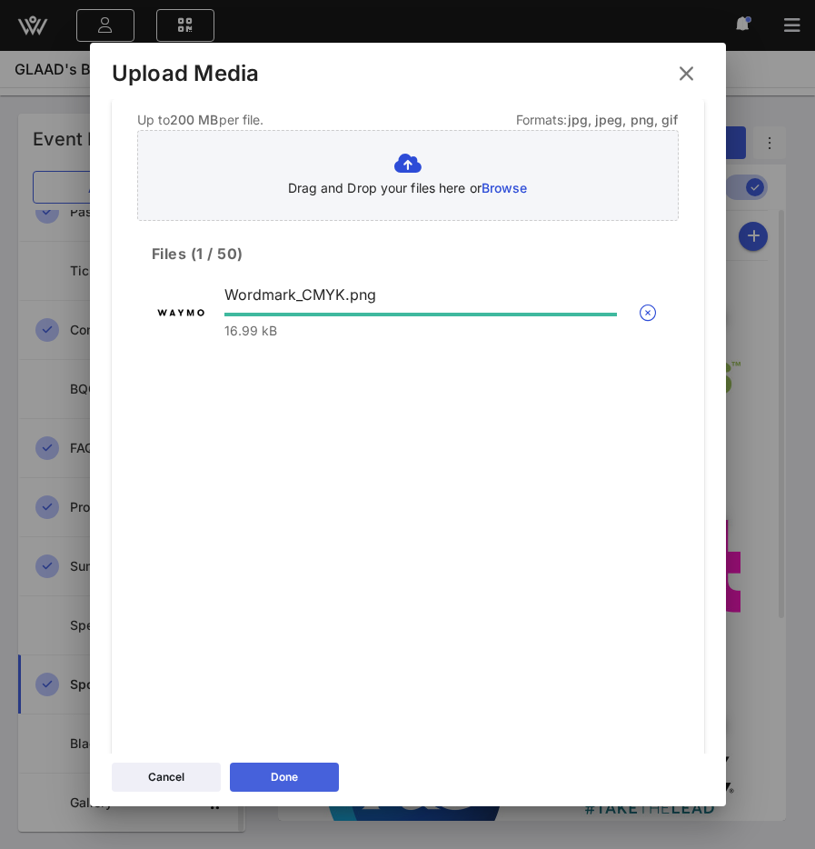
click at [310, 777] on button "Done" at bounding box center [284, 777] width 109 height 29
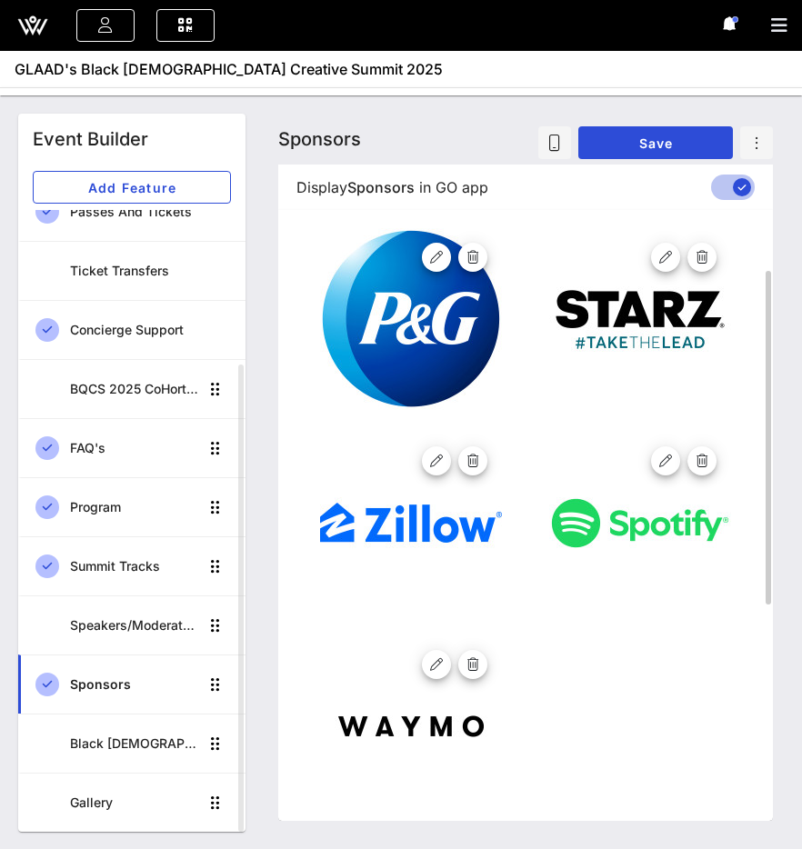
scroll to position [505, 0]
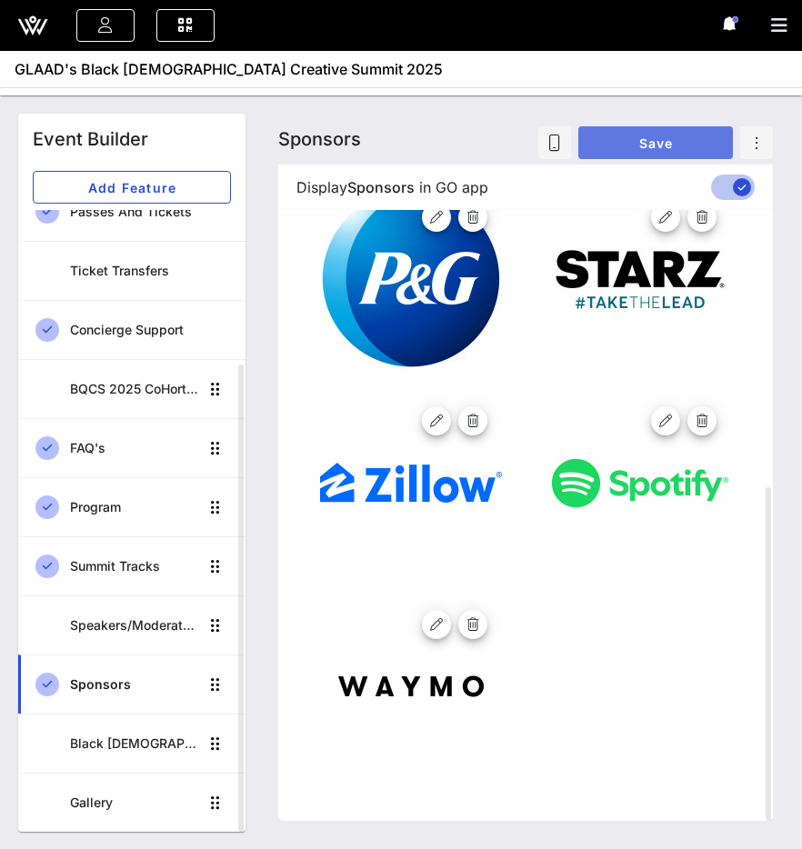
click at [649, 139] on span "Save" at bounding box center [655, 142] width 125 height 15
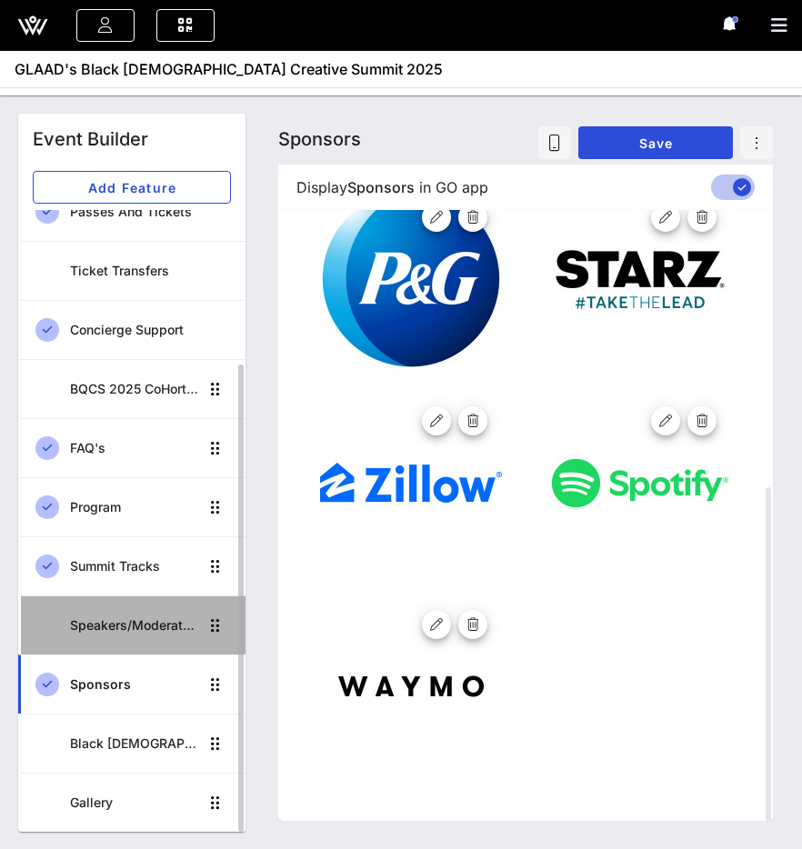
click at [121, 628] on div "Speakers/Moderators" at bounding box center [134, 625] width 128 height 15
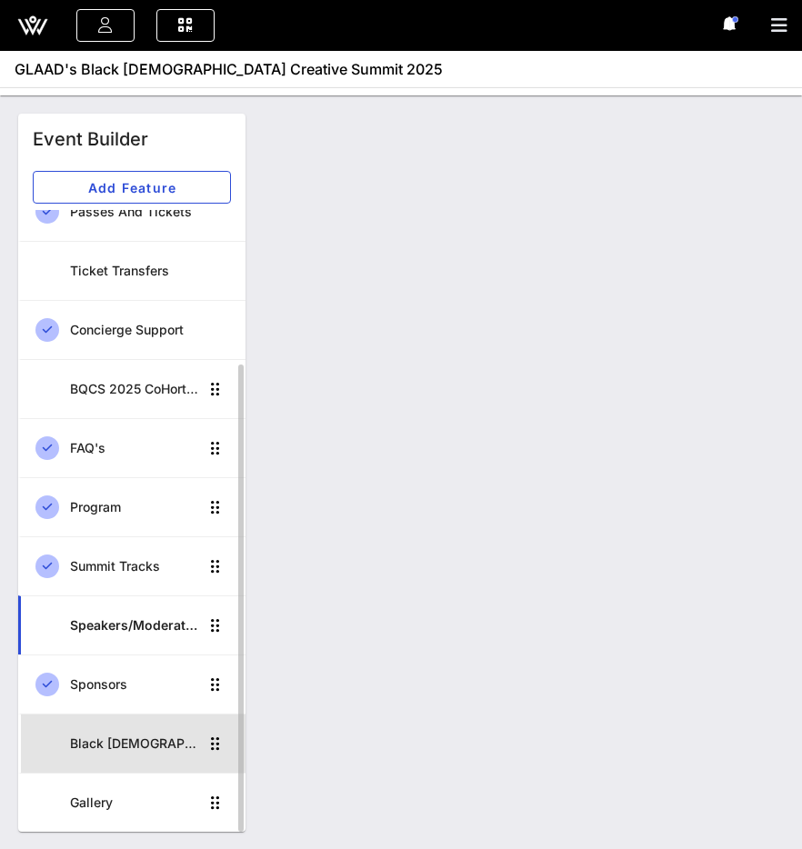
click at [106, 757] on div "Black [DEMOGRAPHIC_DATA] Creative Summit CoHort" at bounding box center [134, 743] width 128 height 37
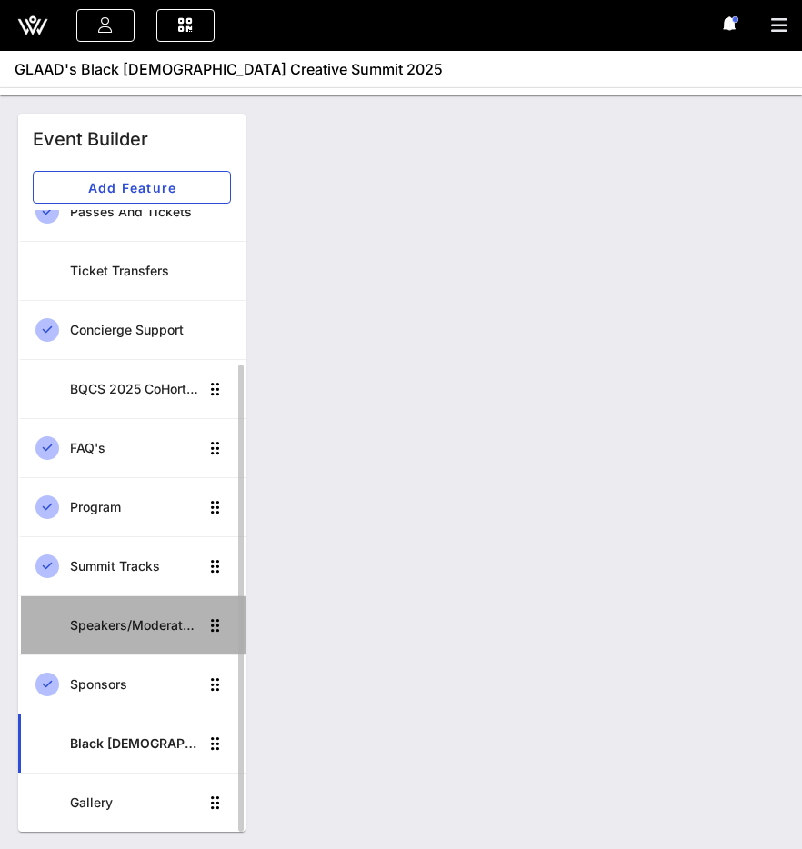
click at [112, 622] on div "Speakers/Moderators" at bounding box center [134, 625] width 128 height 15
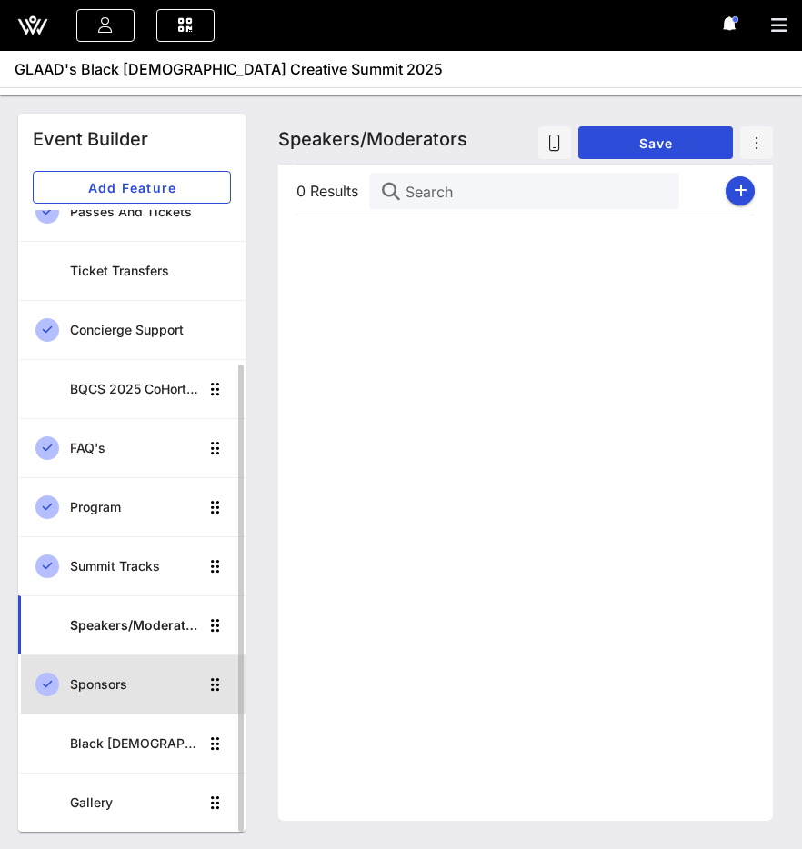
click at [117, 685] on div "Sponsors" at bounding box center [134, 684] width 128 height 15
